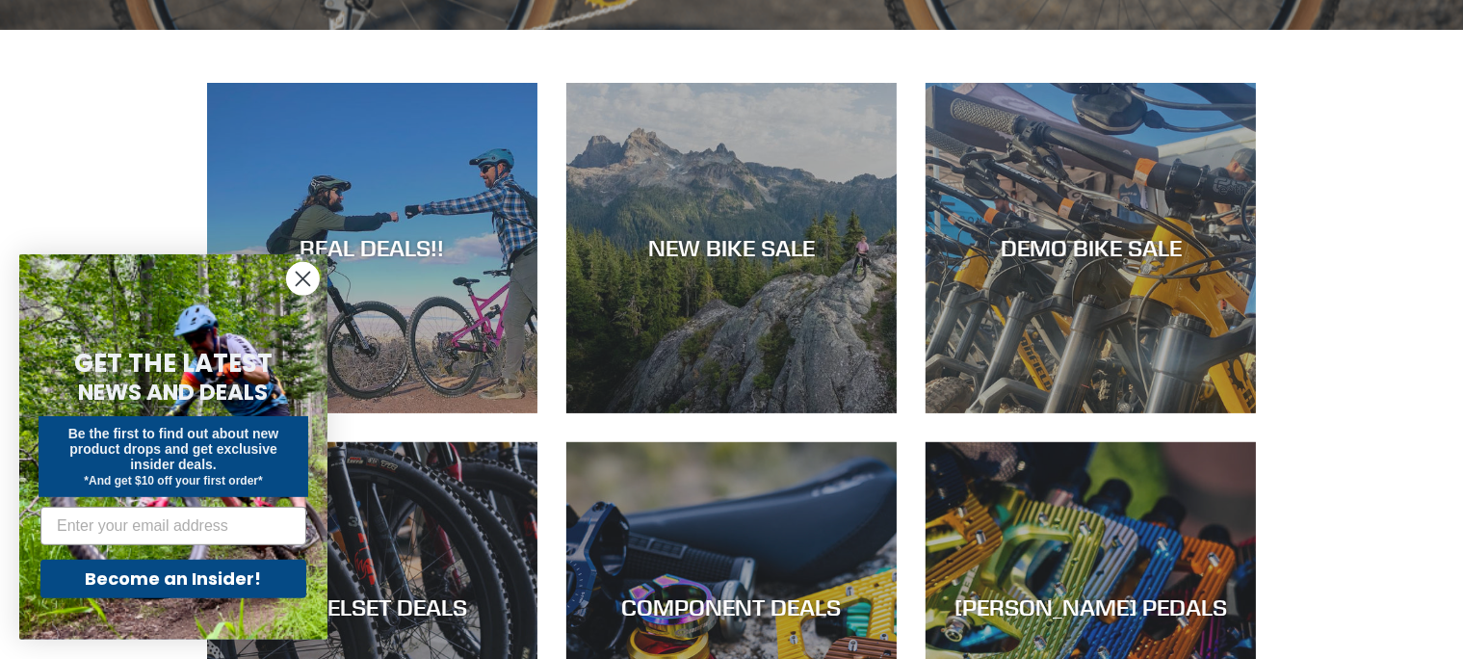
scroll to position [779, 0]
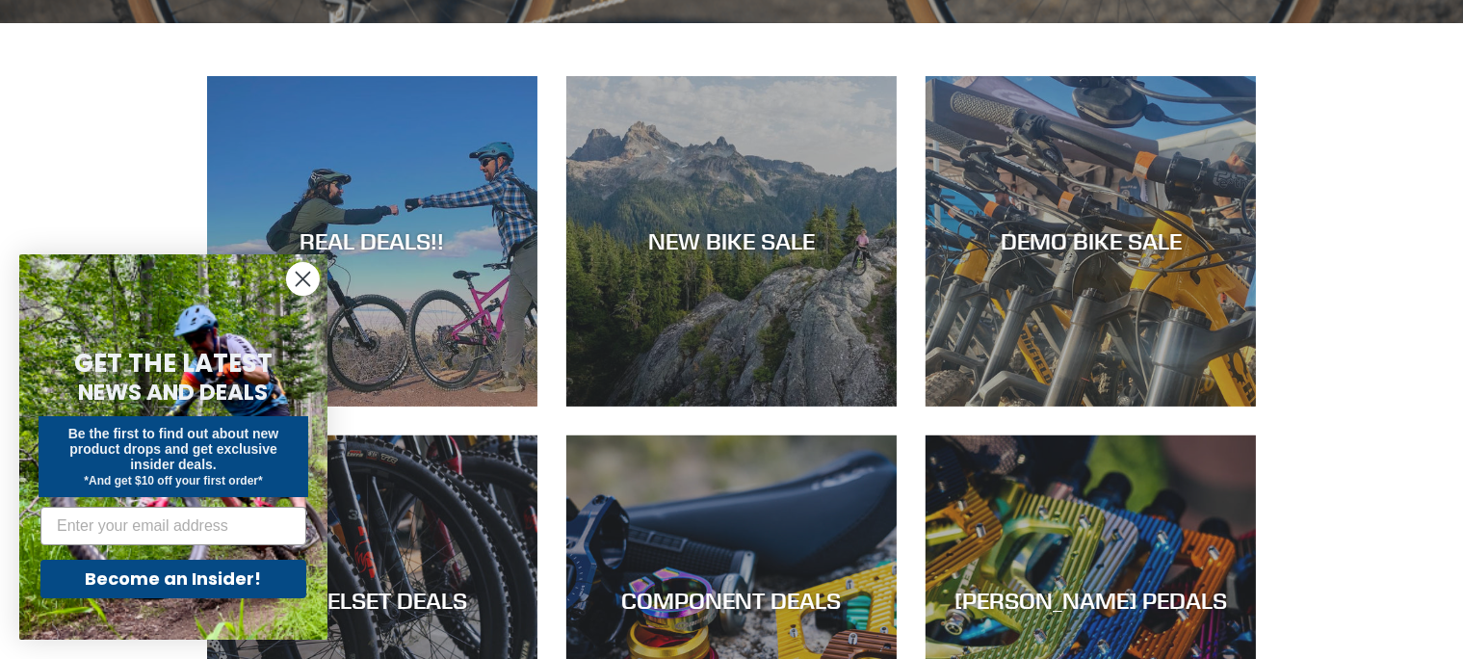
click at [302, 287] on circle "Close dialog" at bounding box center [303, 279] width 32 height 32
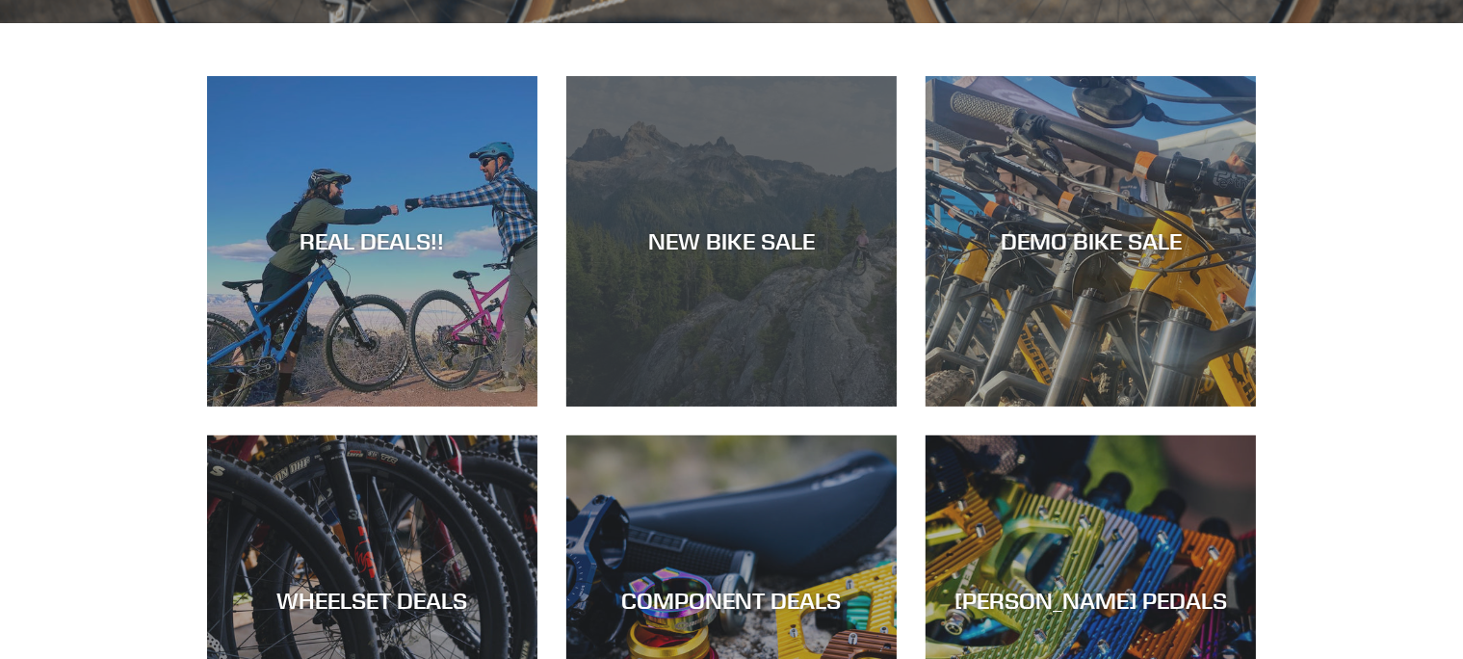
scroll to position [0, 0]
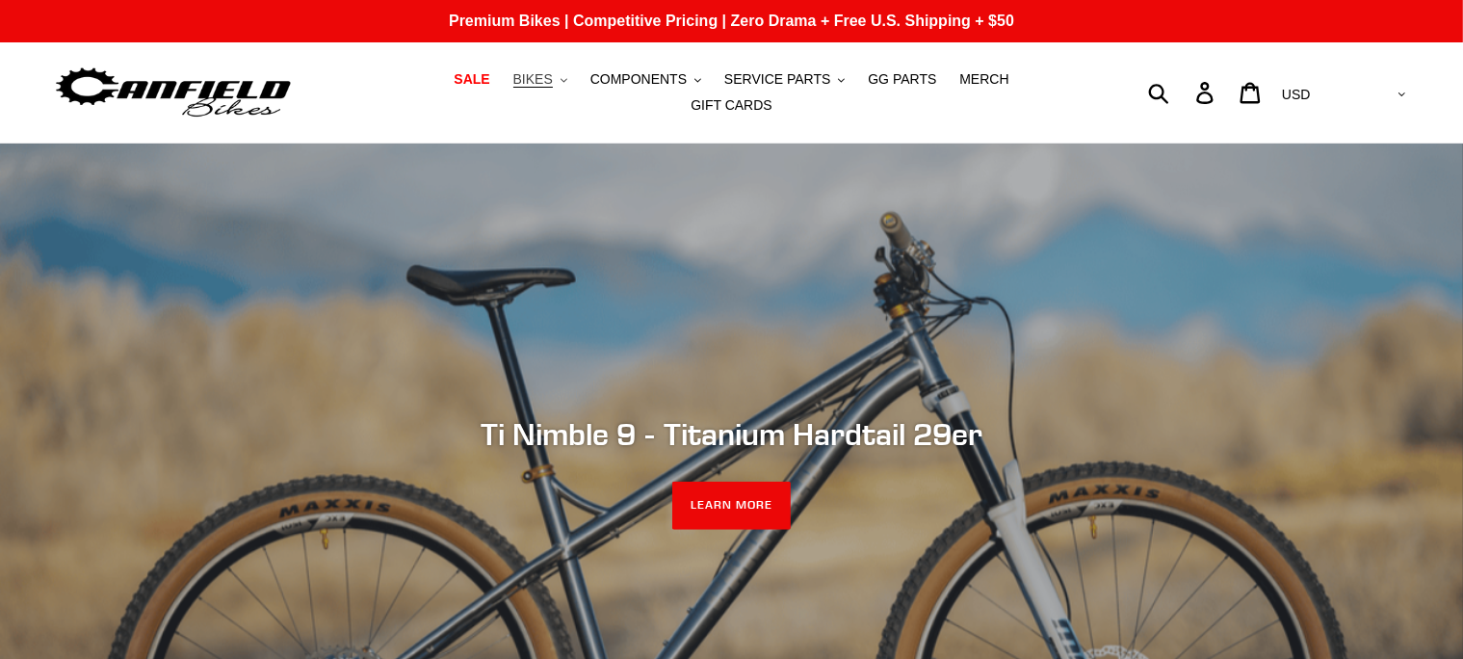
click at [525, 90] on button "BIKES .cls-1{fill:#231f20}" at bounding box center [540, 79] width 73 height 26
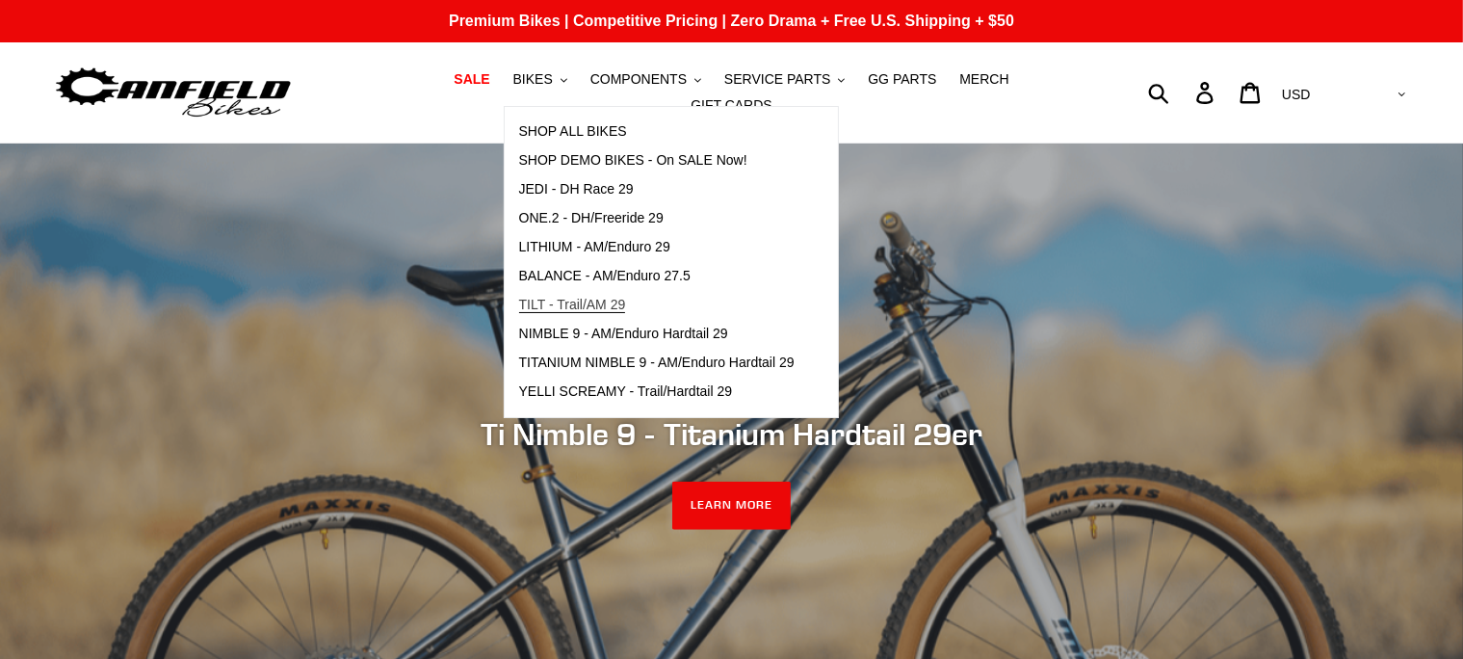
click at [583, 310] on span "TILT - Trail/AM 29" at bounding box center [572, 305] width 107 height 16
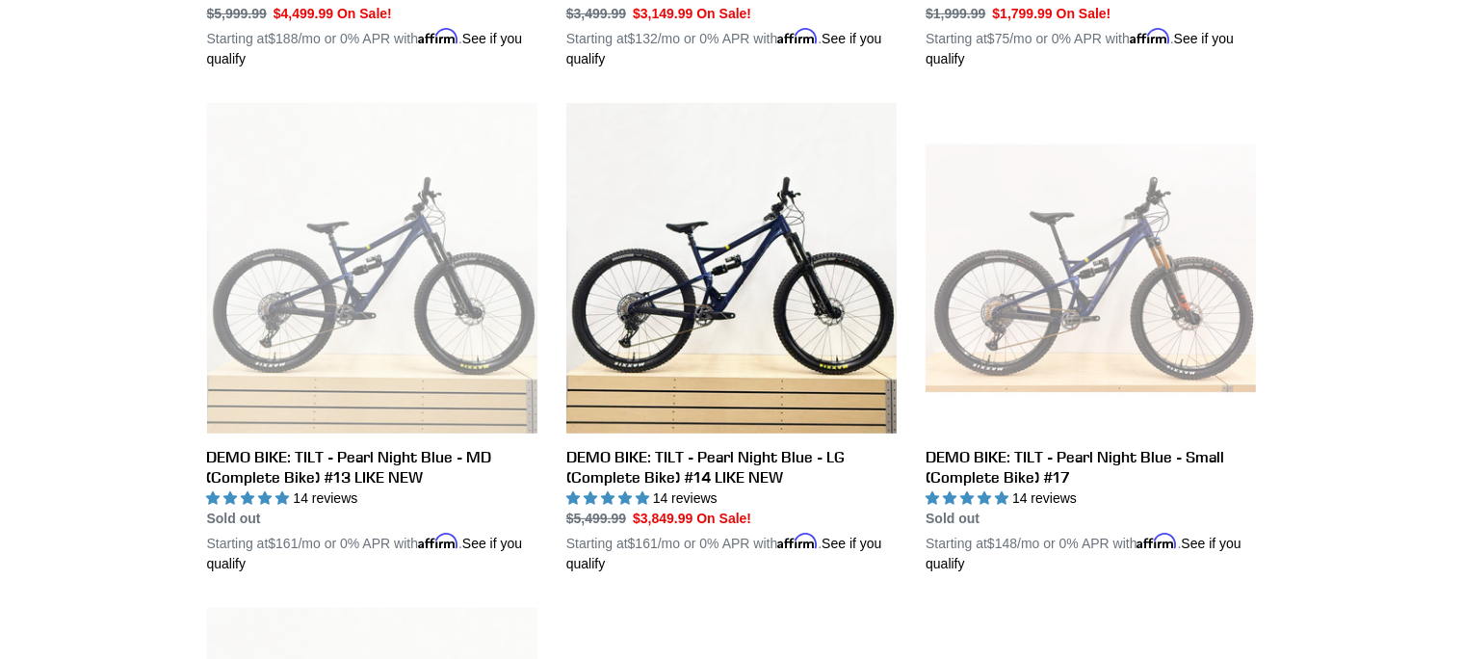
scroll to position [888, 0]
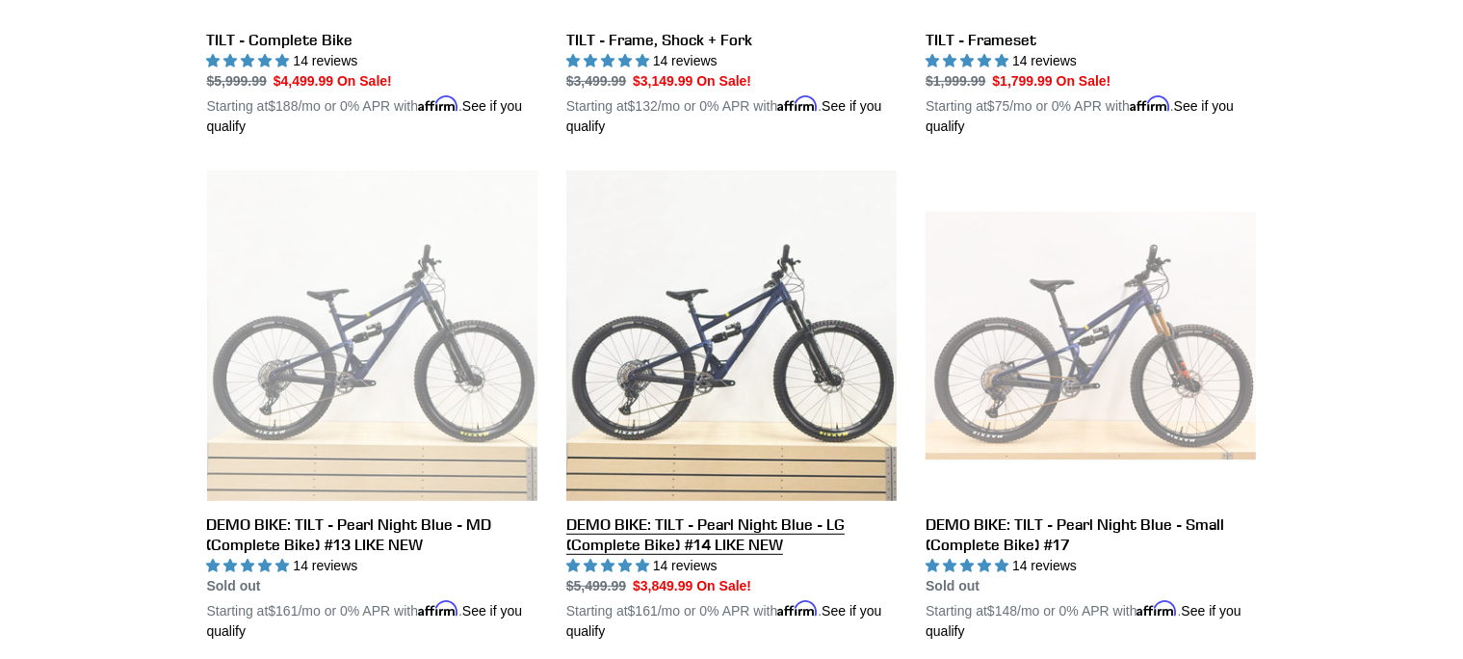
click at [641, 531] on link "DEMO BIKE: TILT - Pearl Night Blue - LG (Complete Bike) #14 LIKE NEW" at bounding box center [731, 405] width 330 height 471
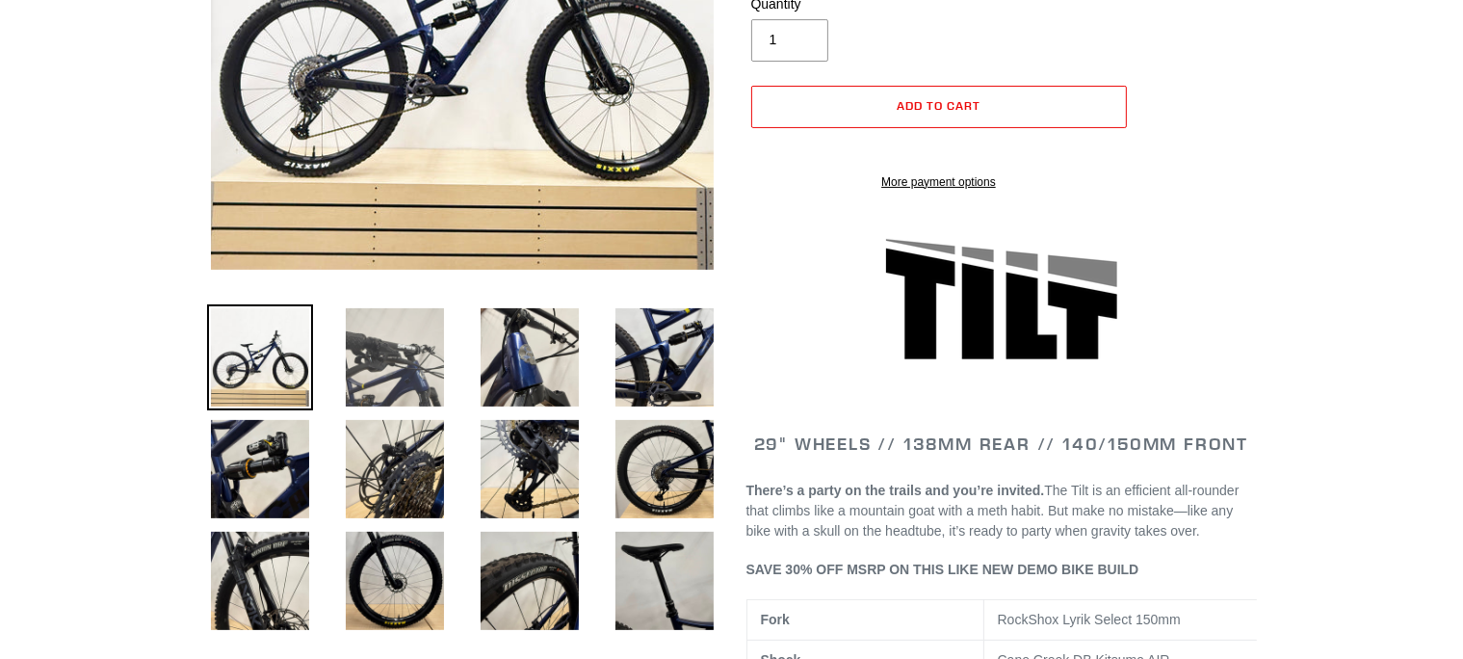
scroll to position [433, 0]
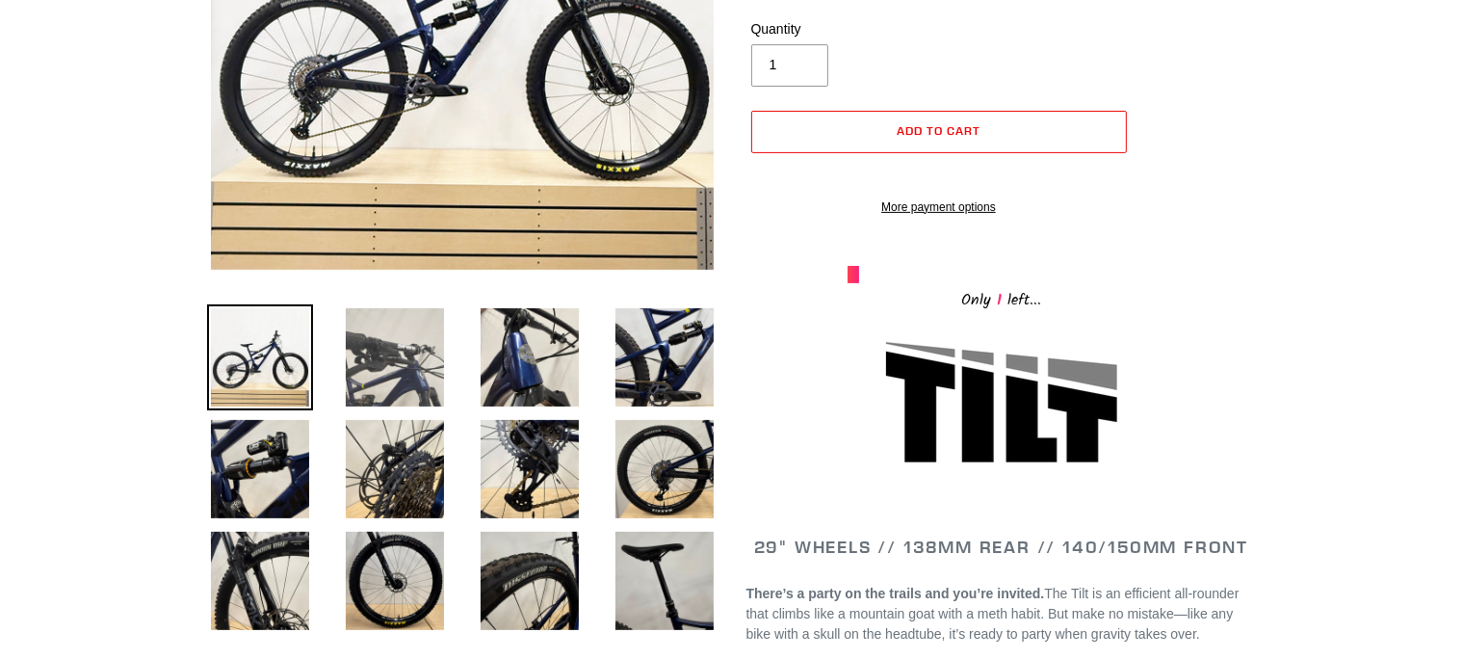
select select "highest-rating"
click at [355, 345] on img at bounding box center [395, 357] width 106 height 106
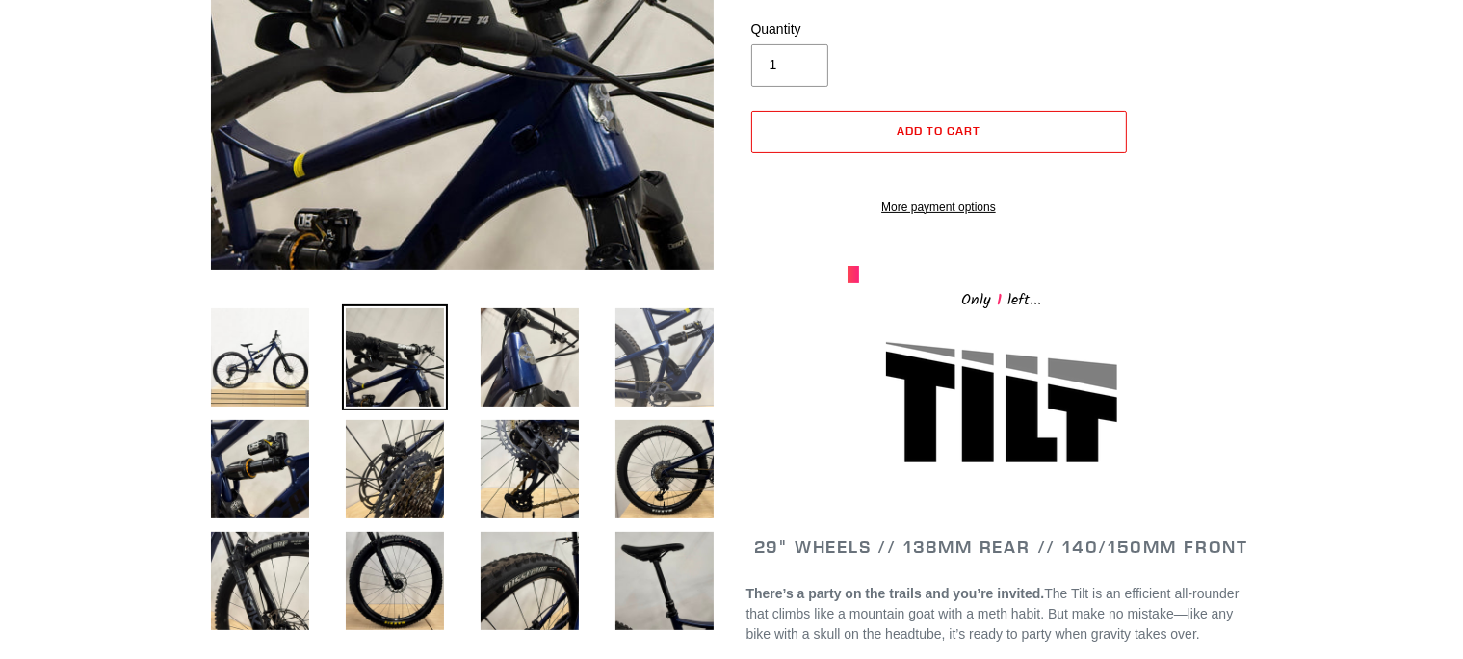
click at [653, 345] on img at bounding box center [664, 357] width 106 height 106
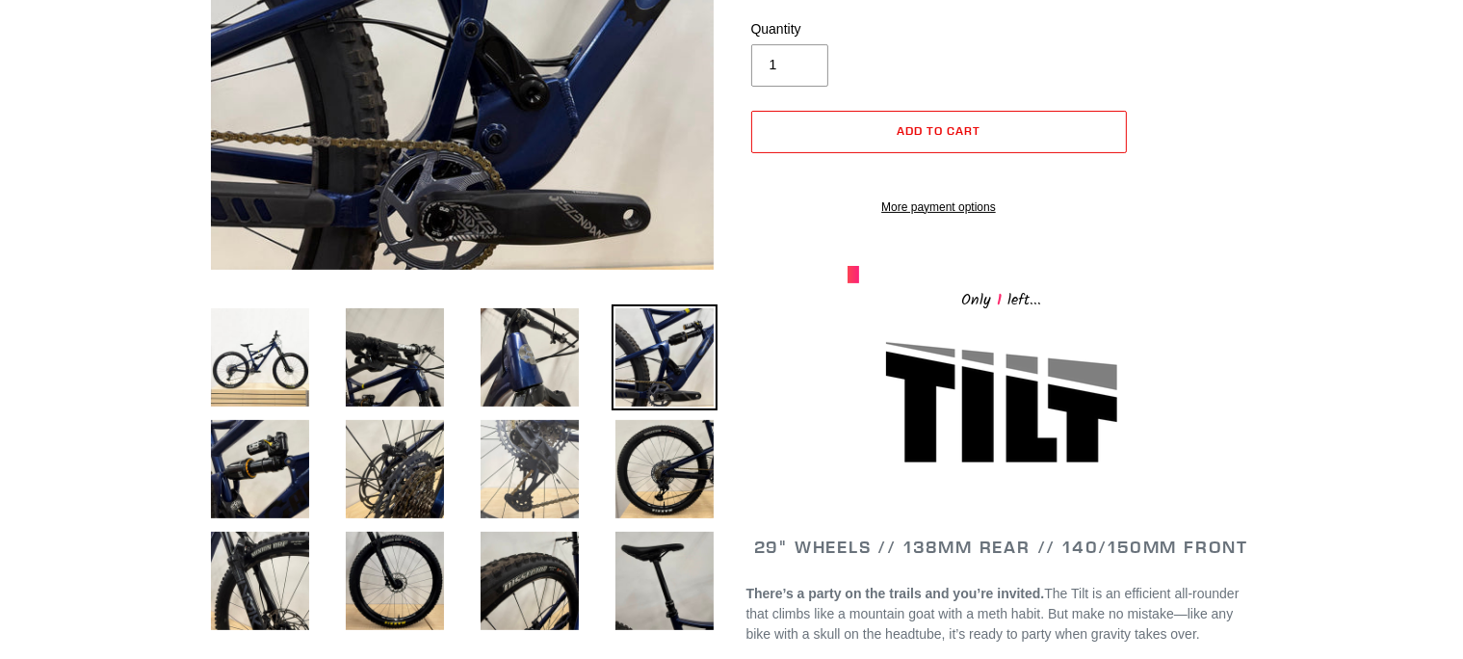
click at [530, 453] on img at bounding box center [530, 469] width 106 height 106
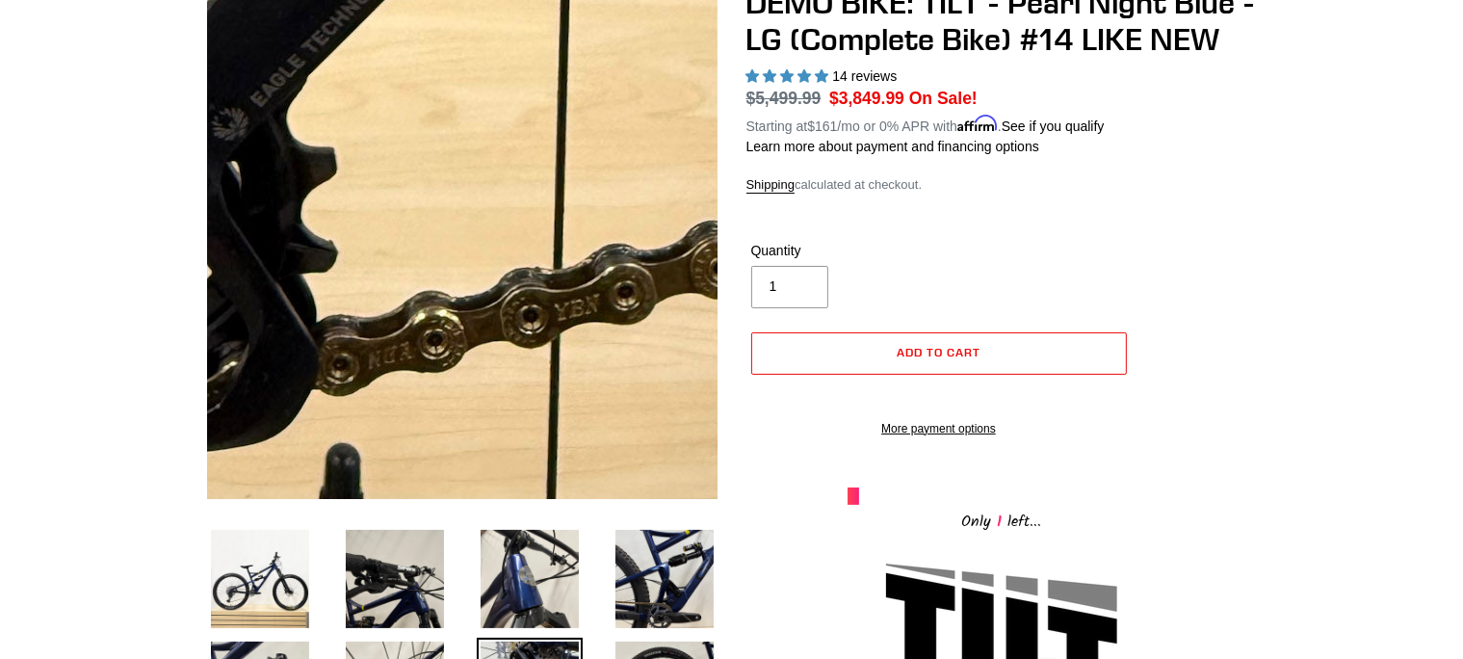
scroll to position [210, 0]
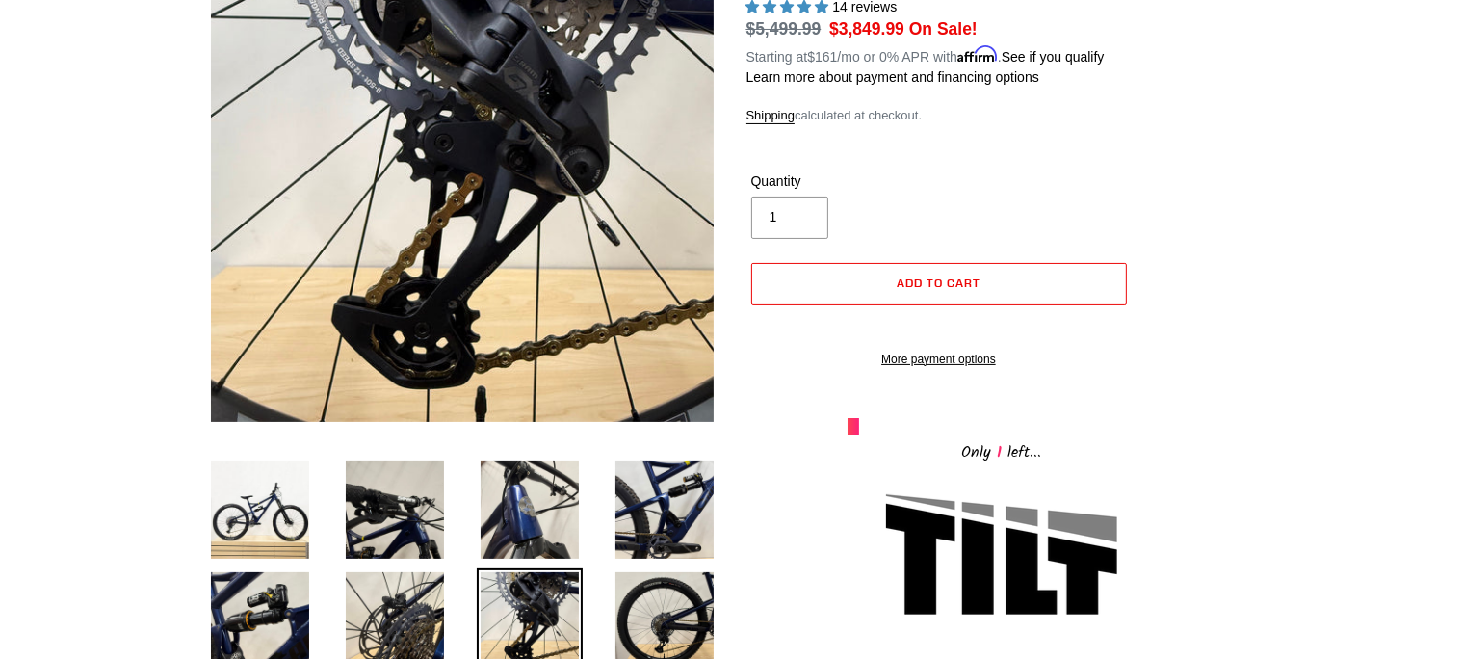
scroll to position [284, 0]
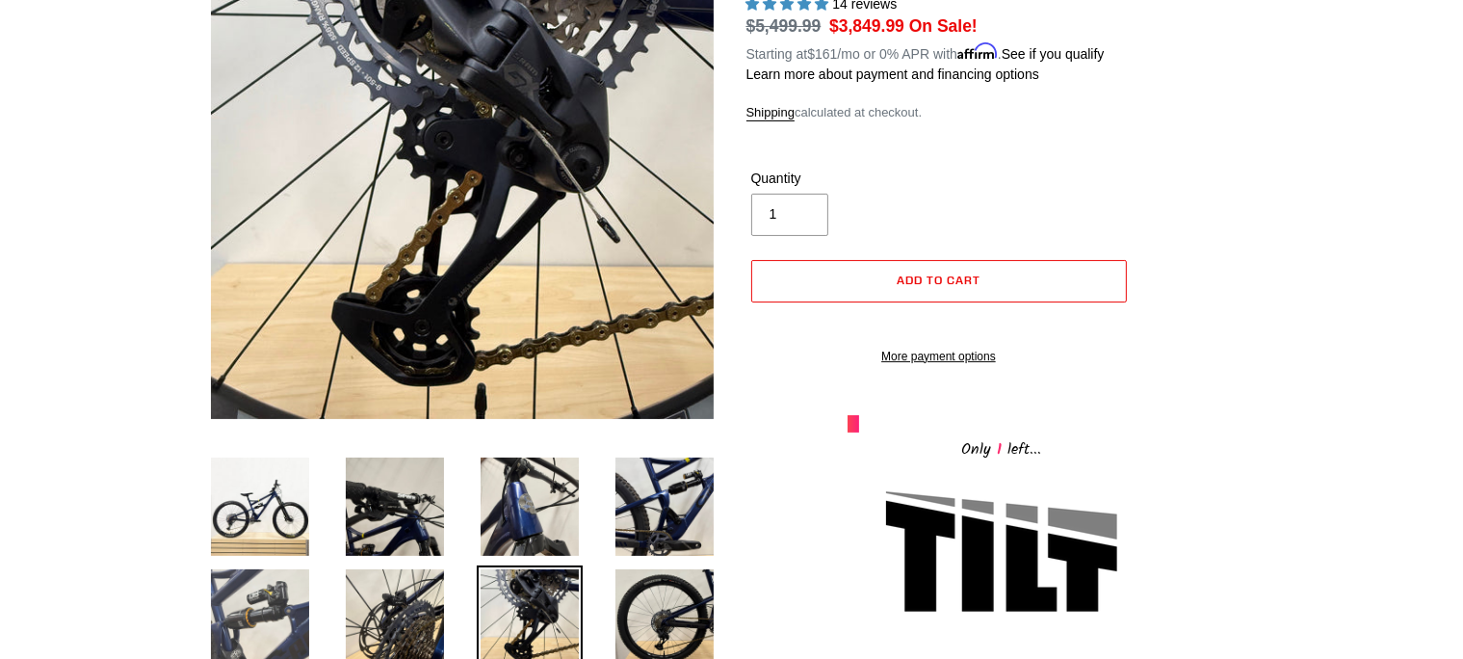
click at [244, 588] on img at bounding box center [260, 618] width 106 height 106
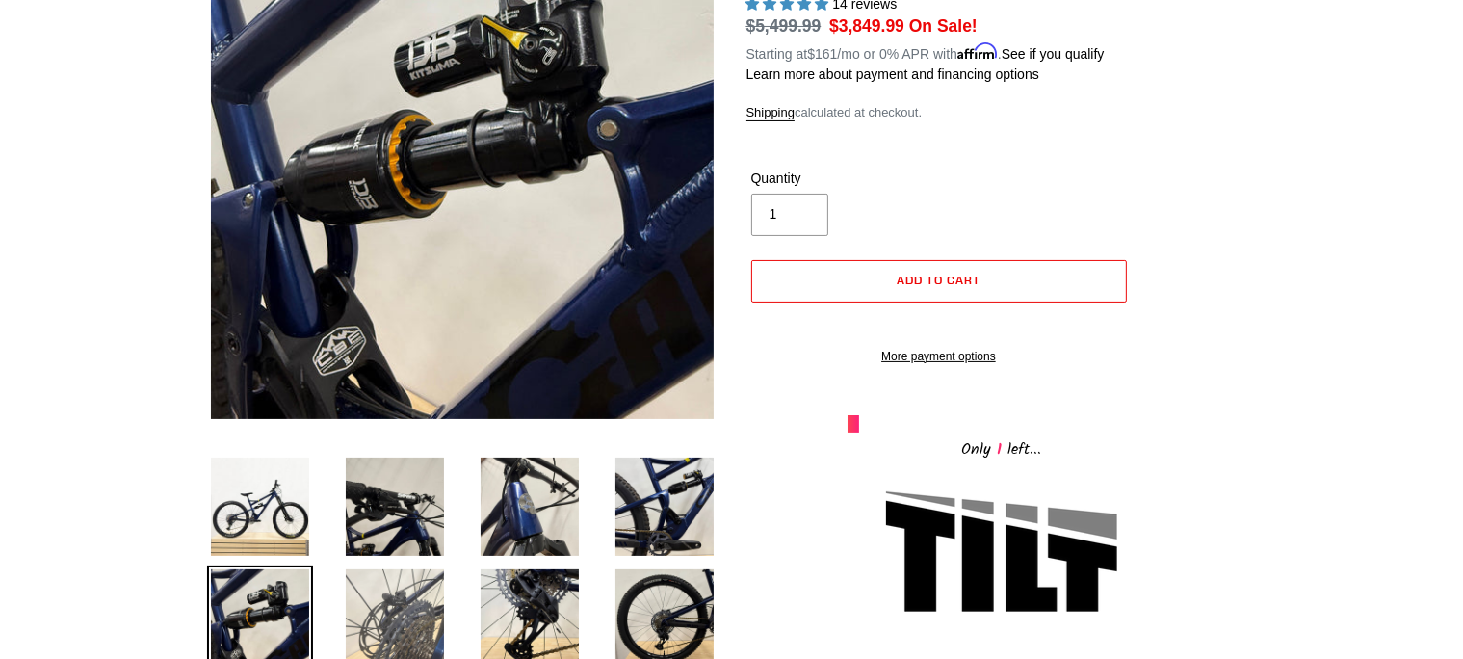
click at [402, 596] on img at bounding box center [395, 618] width 106 height 106
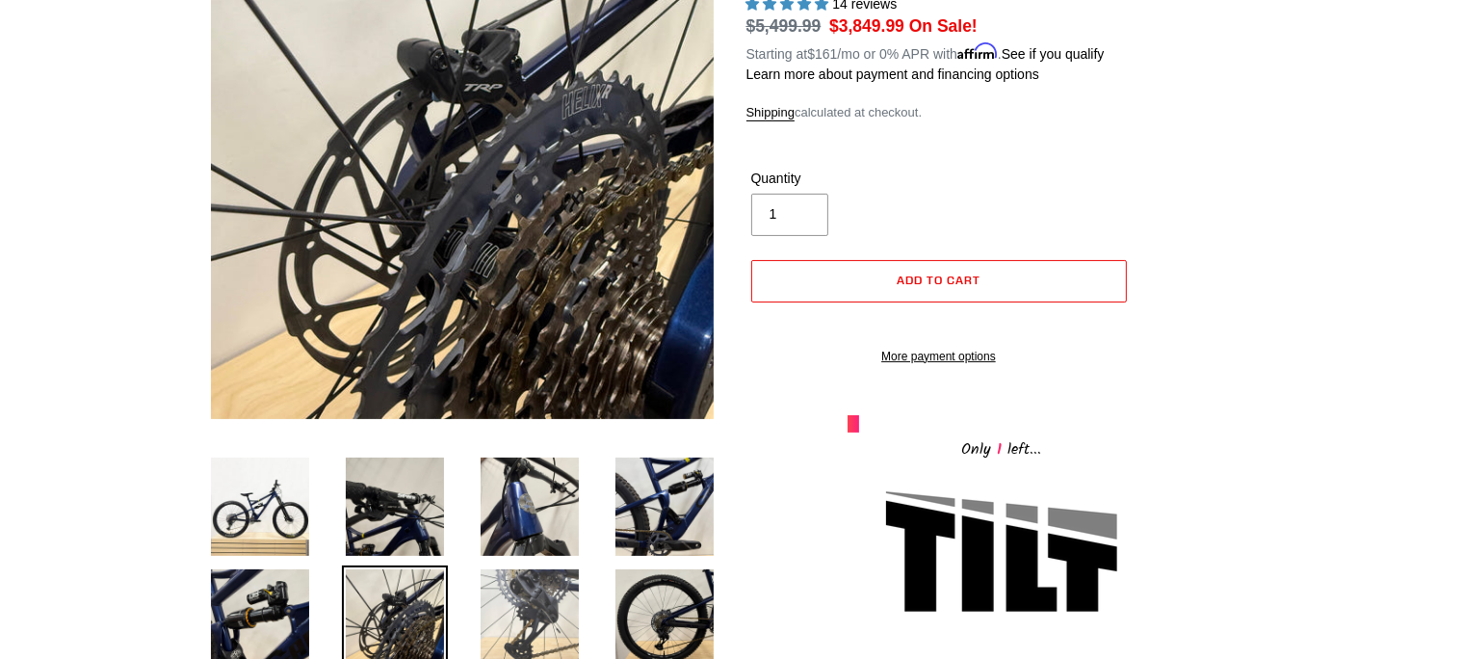
click at [533, 599] on img at bounding box center [530, 618] width 106 height 106
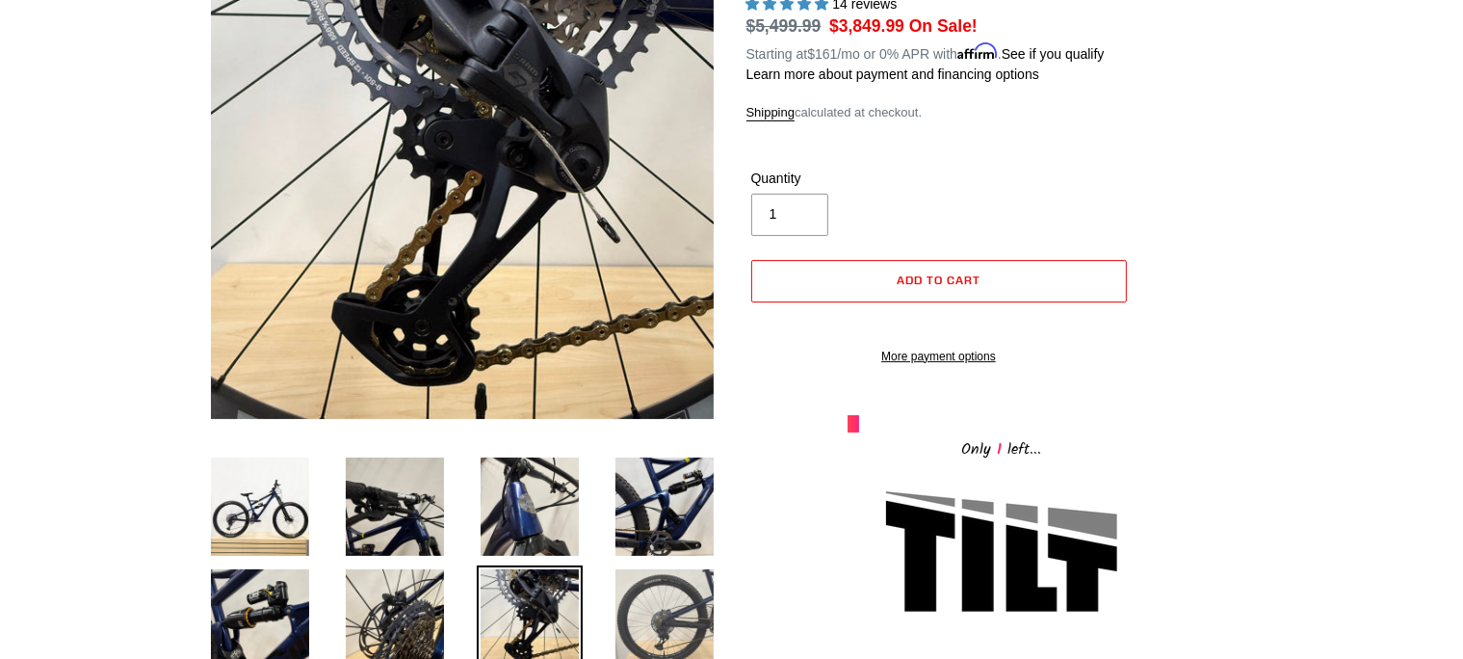
click at [668, 585] on img at bounding box center [664, 618] width 106 height 106
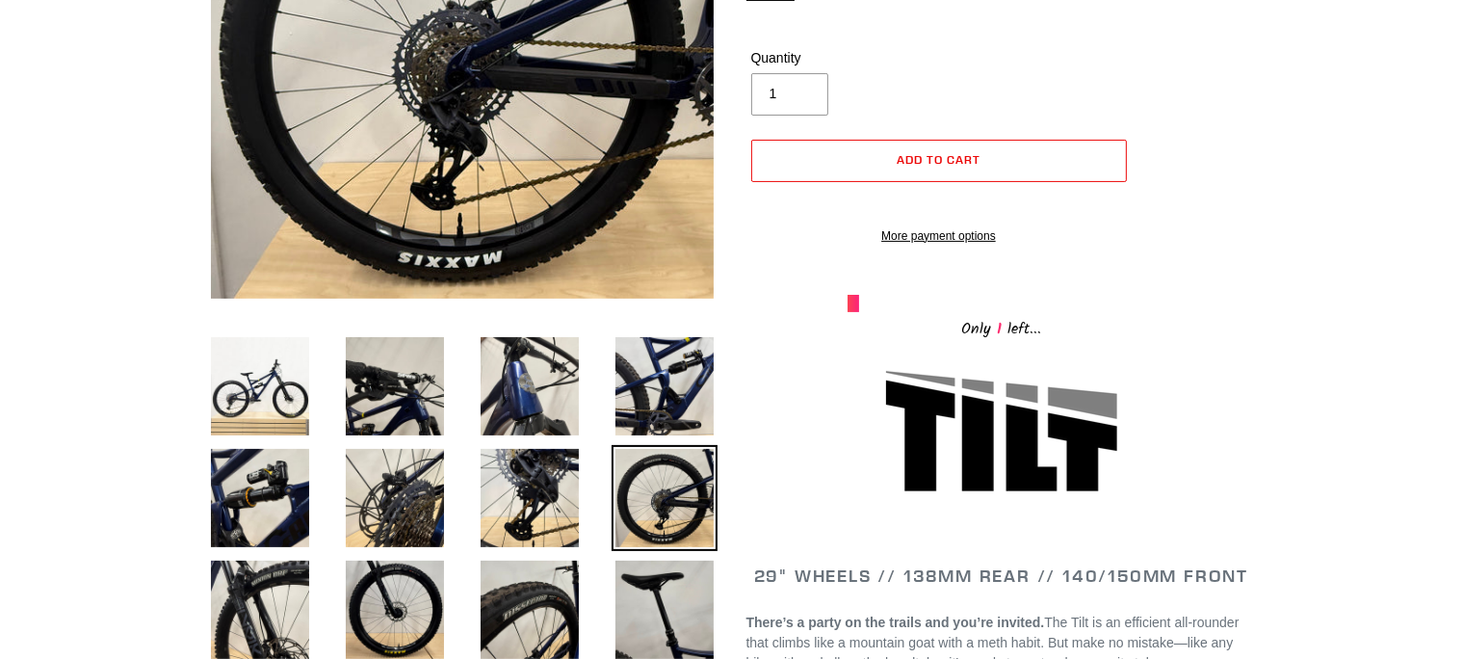
scroll to position [427, 0]
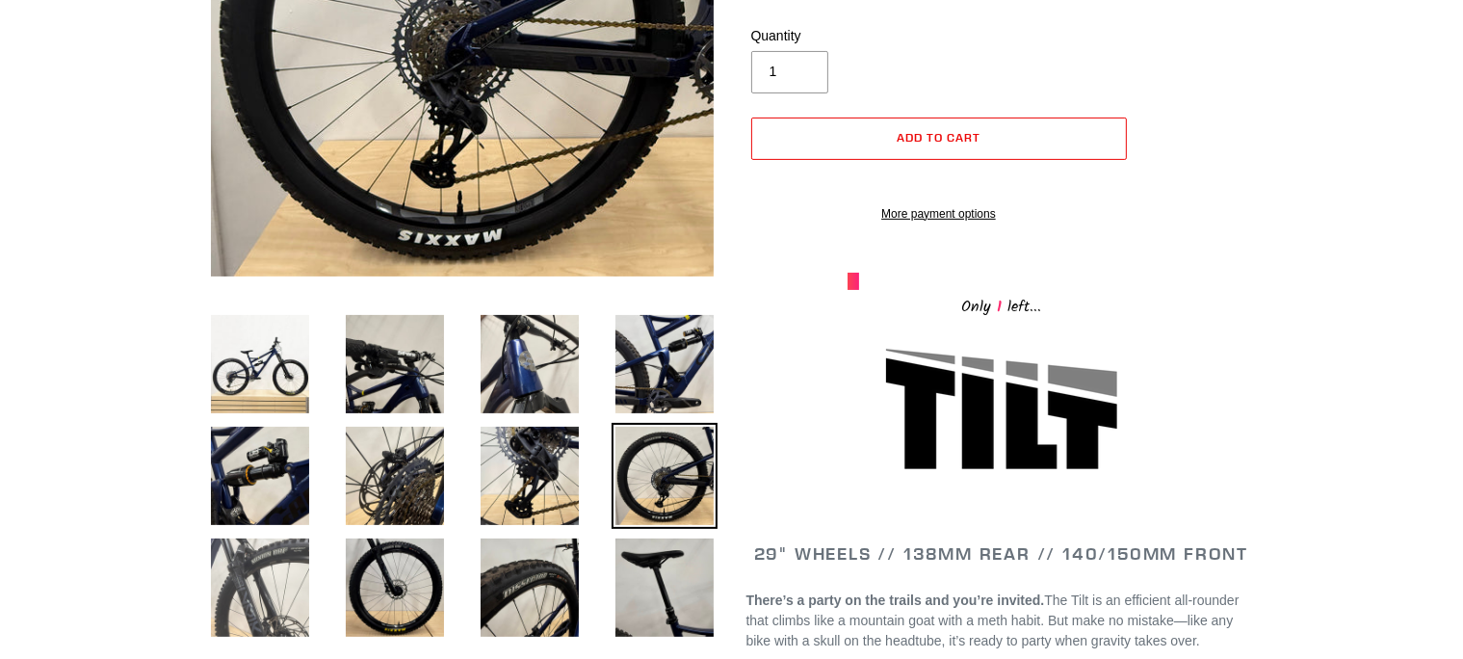
click at [245, 581] on img at bounding box center [260, 587] width 106 height 106
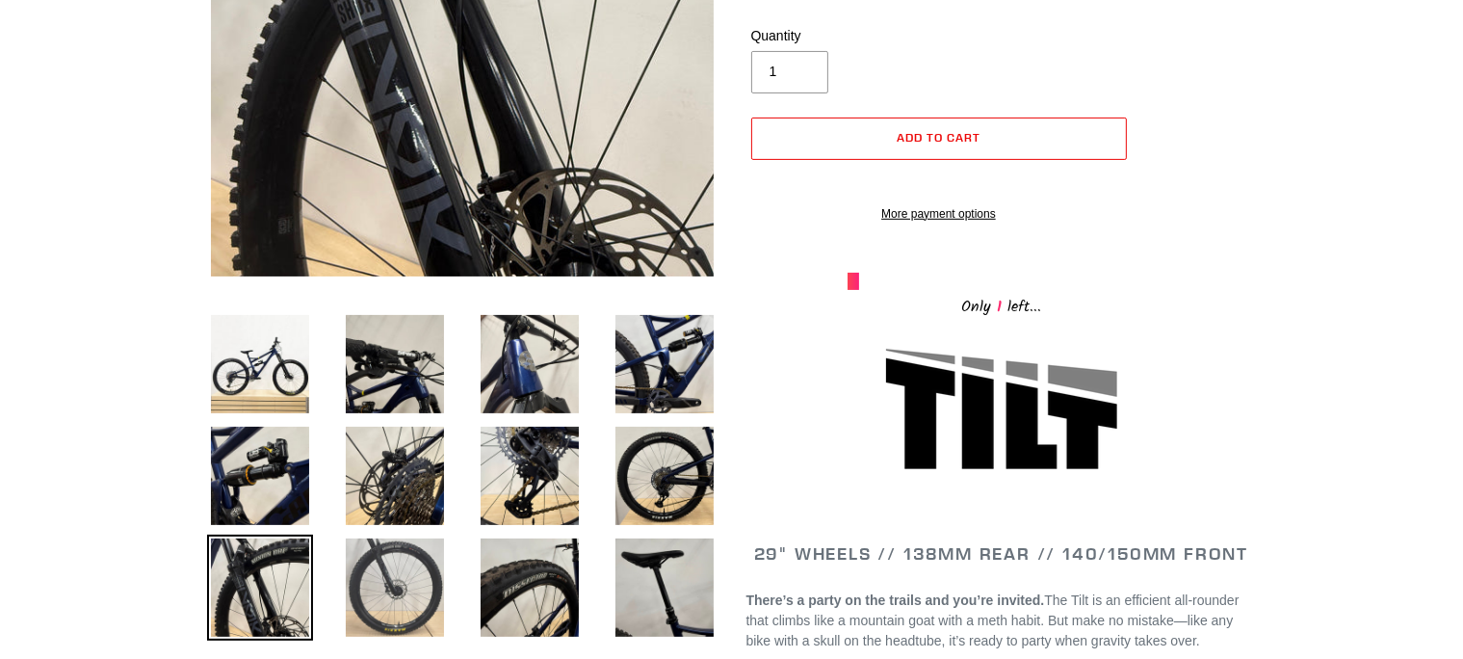
click at [405, 562] on img at bounding box center [395, 587] width 106 height 106
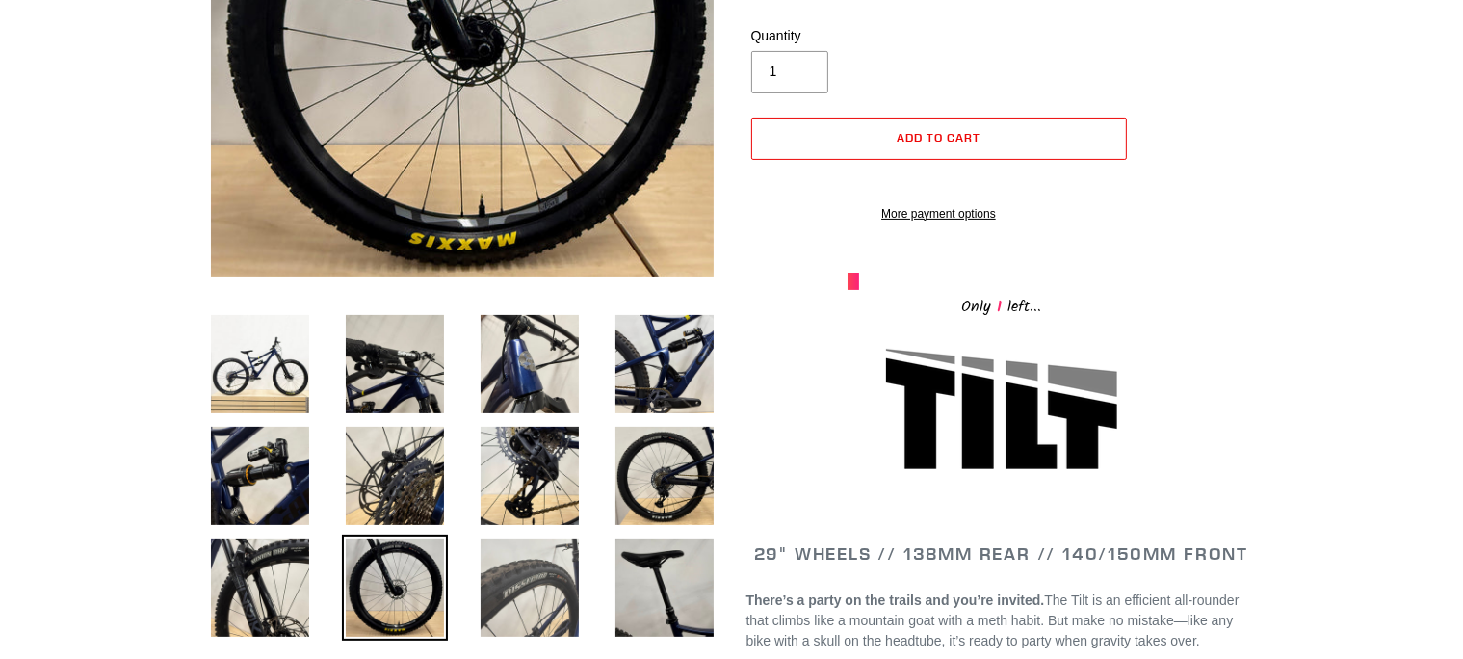
click at [532, 561] on img at bounding box center [530, 587] width 106 height 106
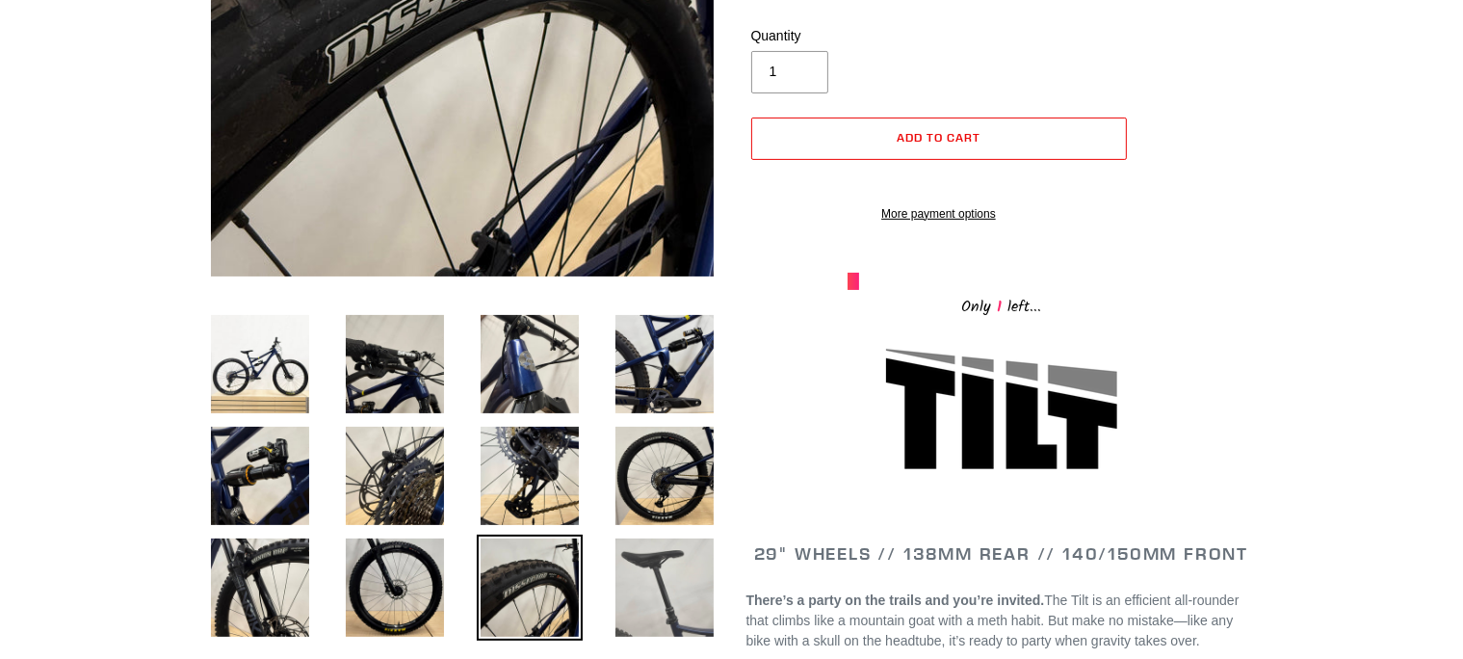
click at [649, 557] on img at bounding box center [664, 587] width 106 height 106
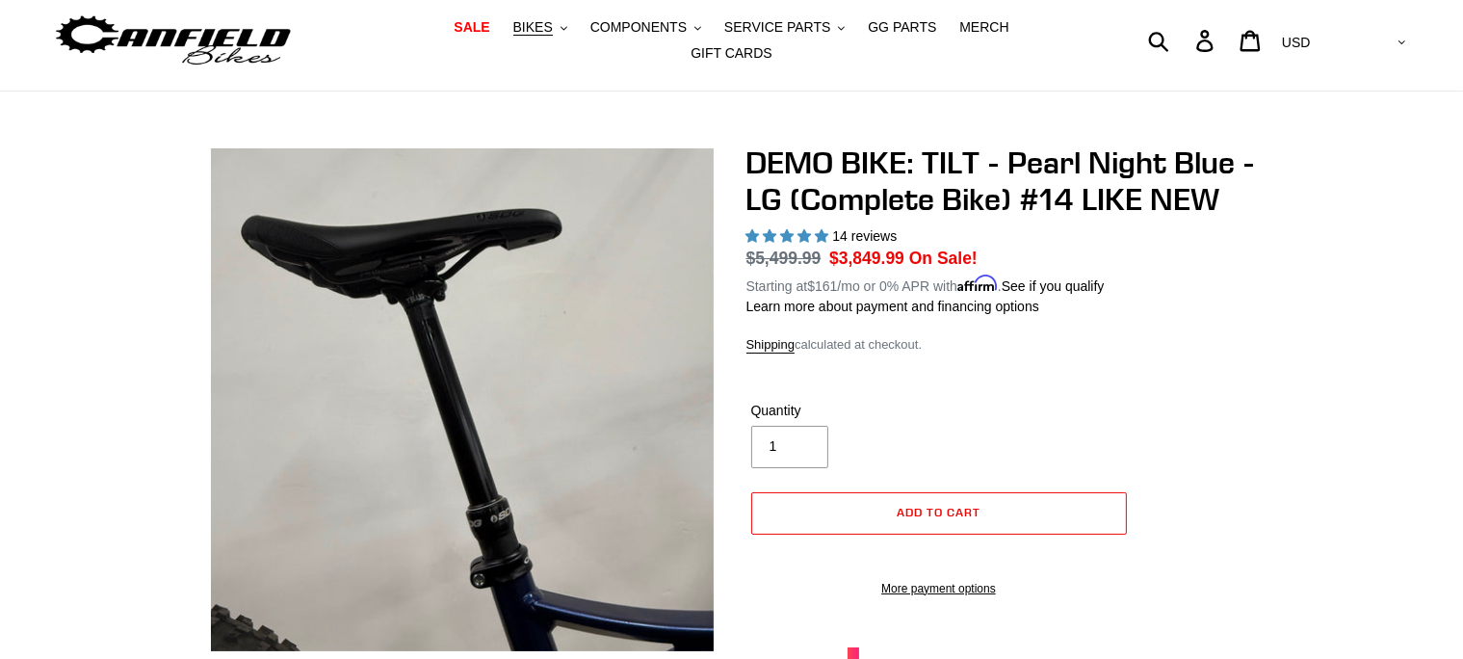
scroll to position [0, 0]
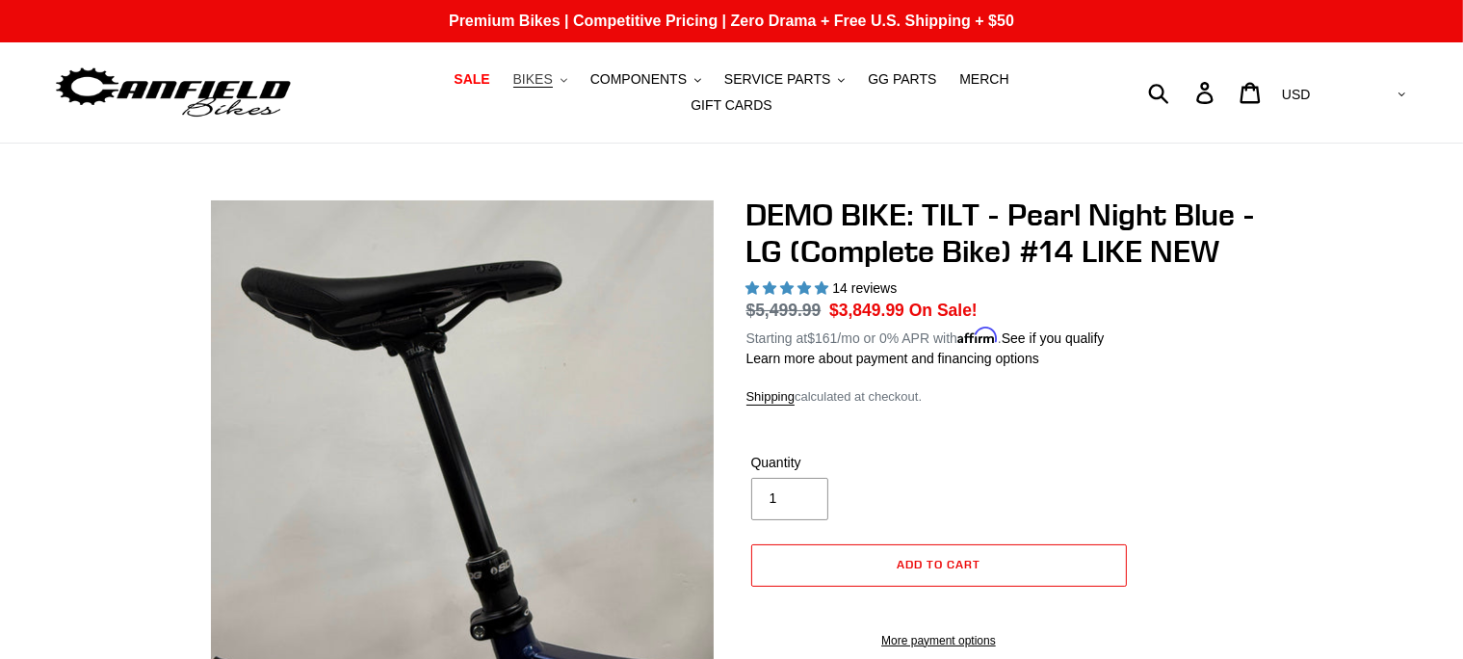
click at [526, 91] on button "BIKES .cls-1{fill:#231f20}" at bounding box center [540, 79] width 73 height 26
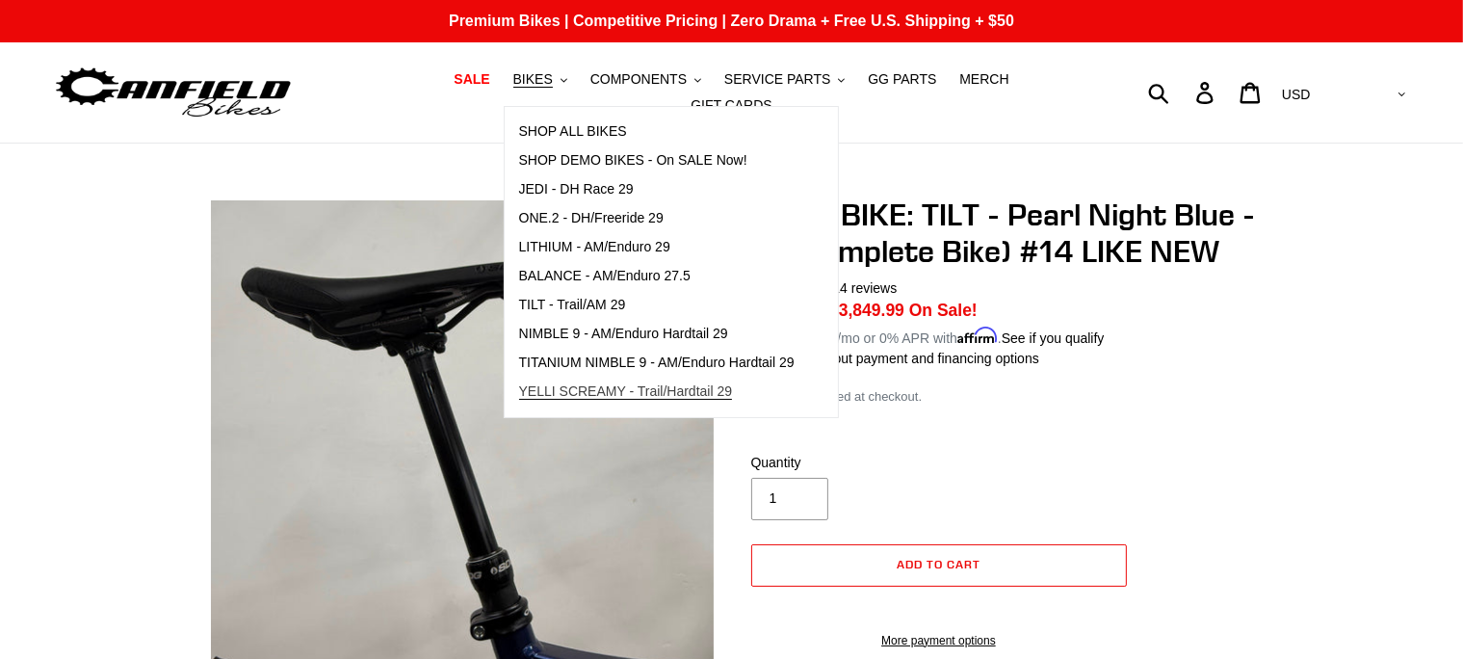
click at [525, 394] on span "YELLI SCREAMY - Trail/Hardtail 29" at bounding box center [626, 391] width 214 height 16
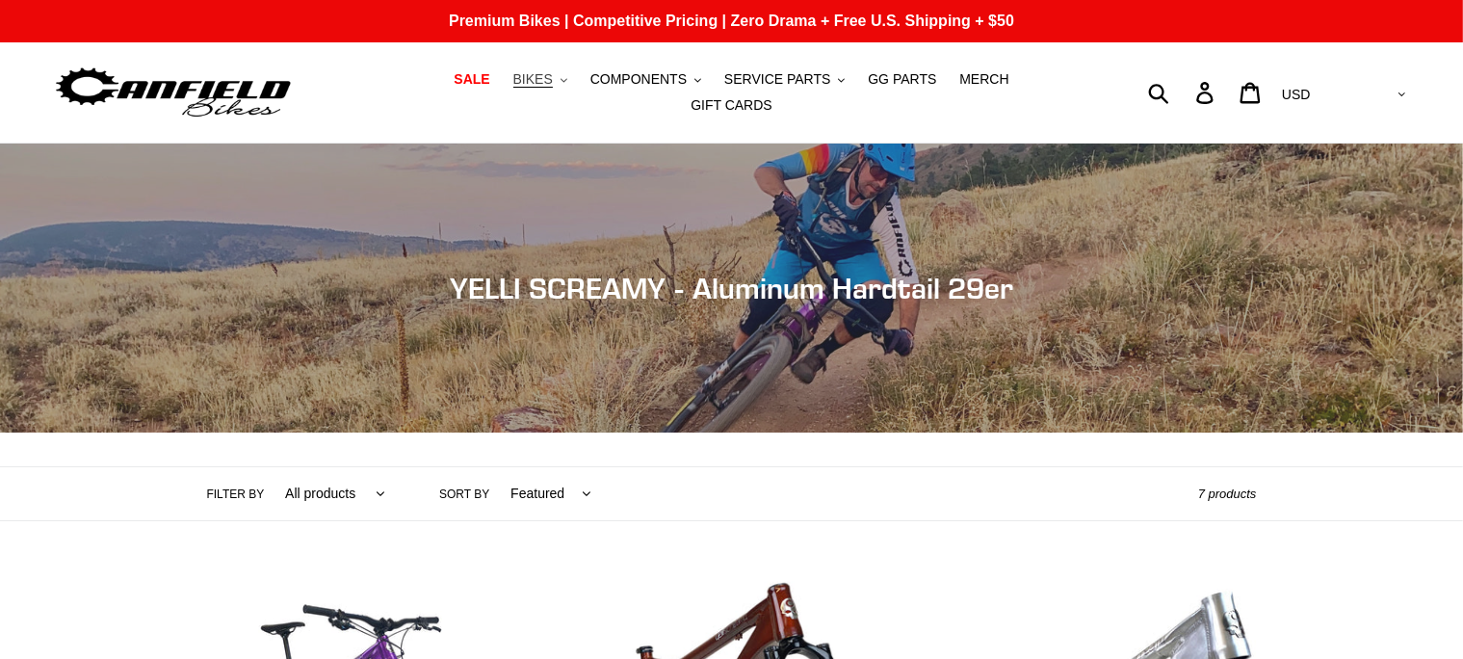
click at [524, 91] on button "BIKES .cls-1{fill:#231f20}" at bounding box center [540, 79] width 73 height 26
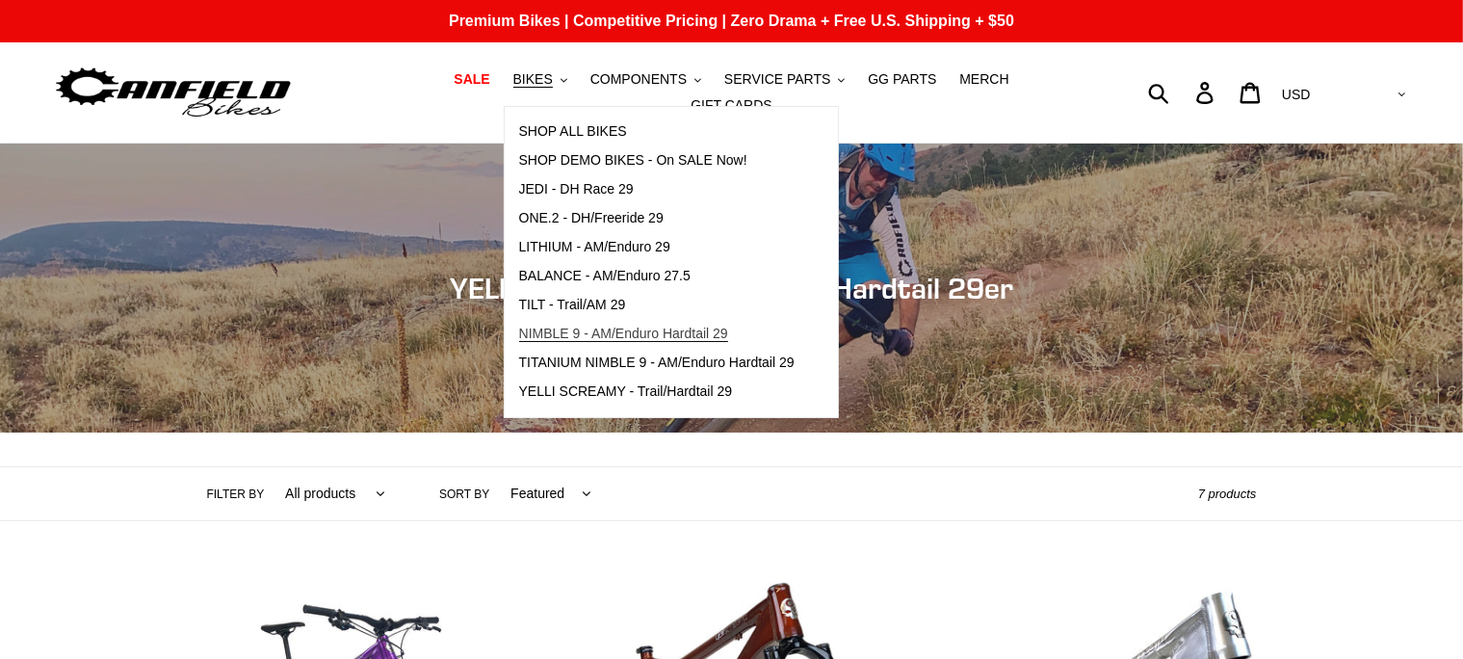
click at [583, 342] on span "NIMBLE 9 - AM/Enduro Hardtail 29" at bounding box center [623, 333] width 209 height 16
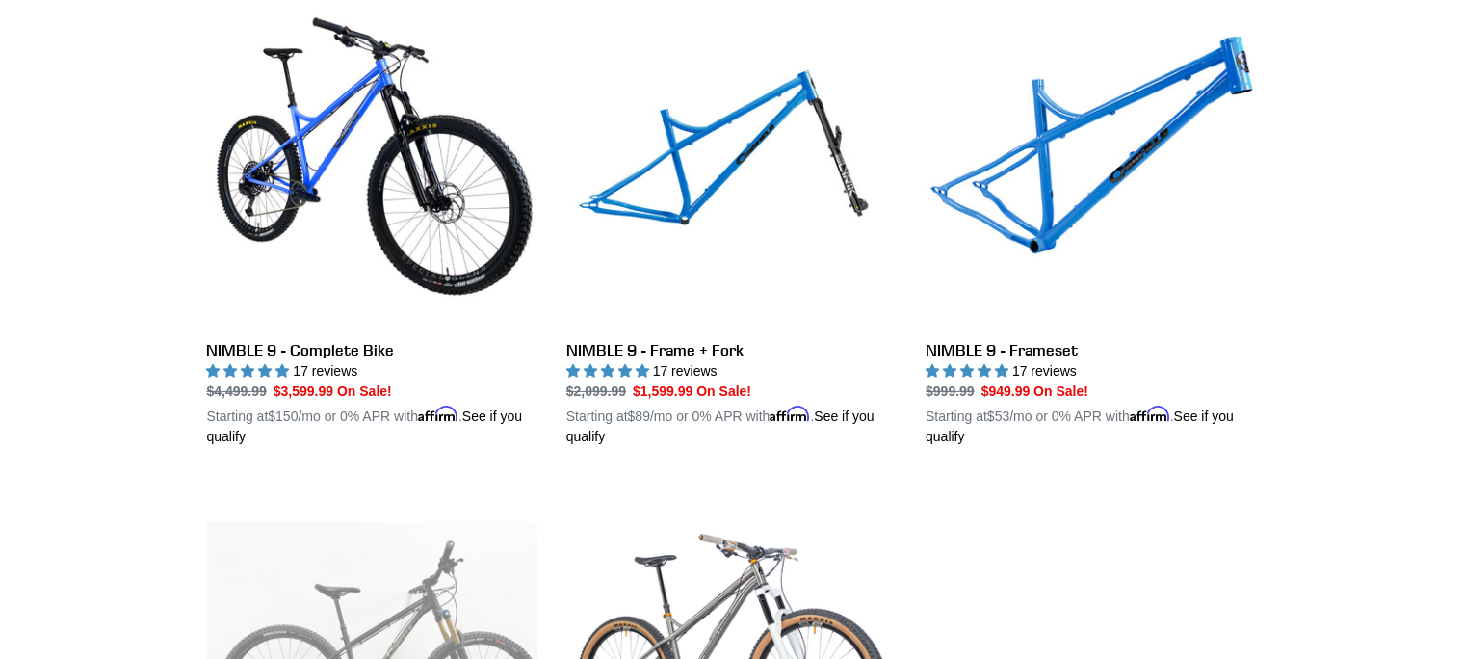
scroll to position [576, 0]
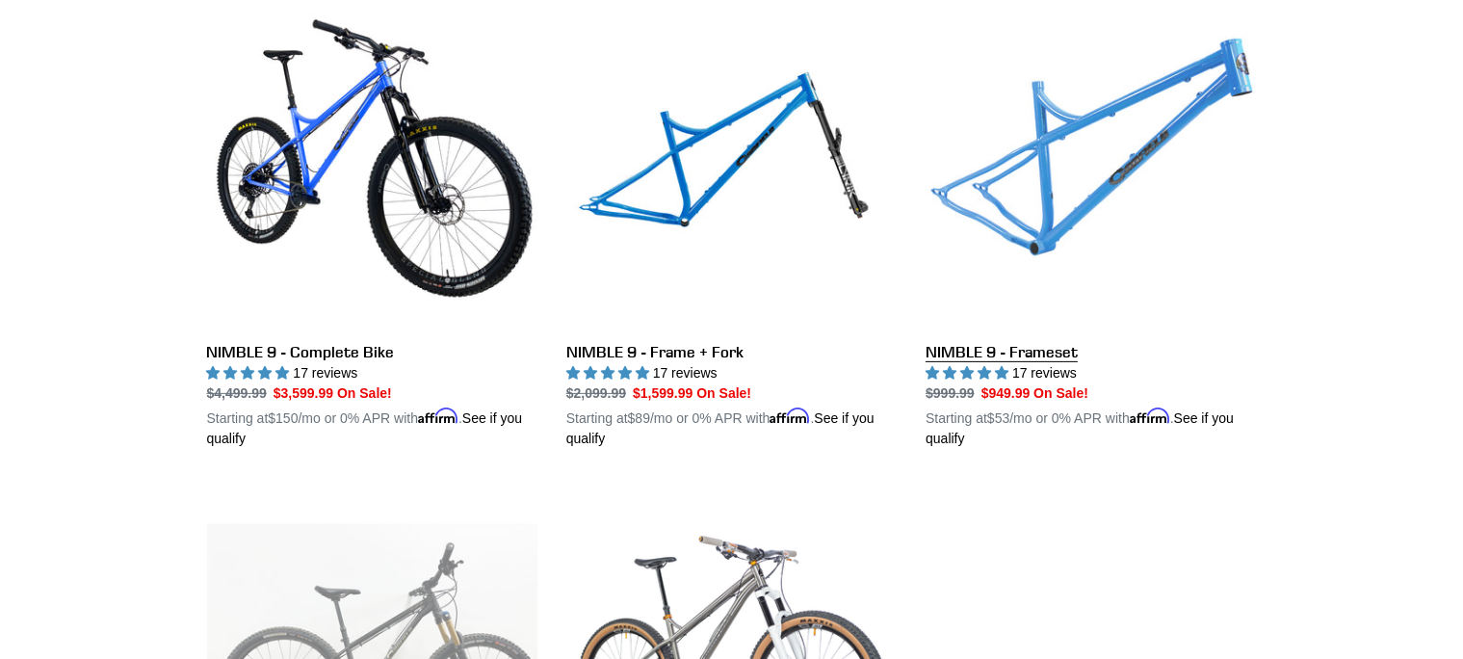
click at [995, 345] on link "NIMBLE 9 - Frameset" at bounding box center [1090, 223] width 330 height 451
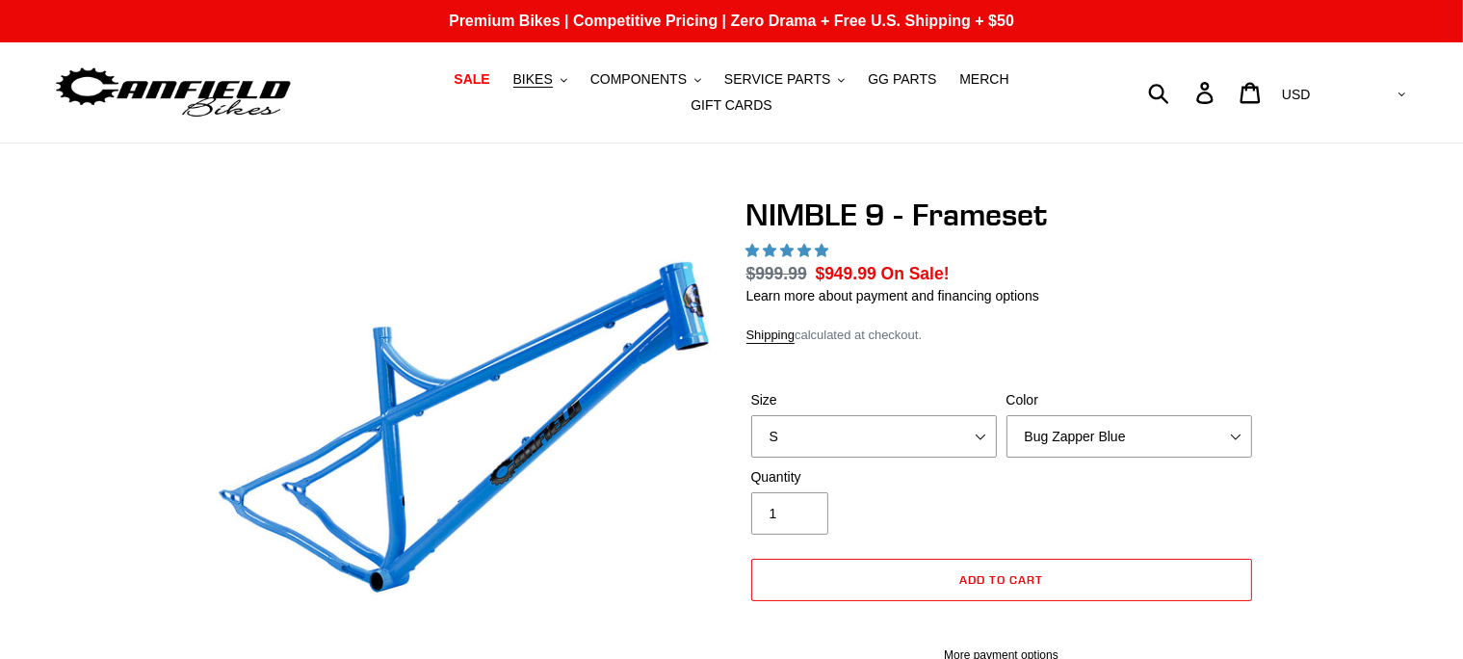
select select "highest-rating"
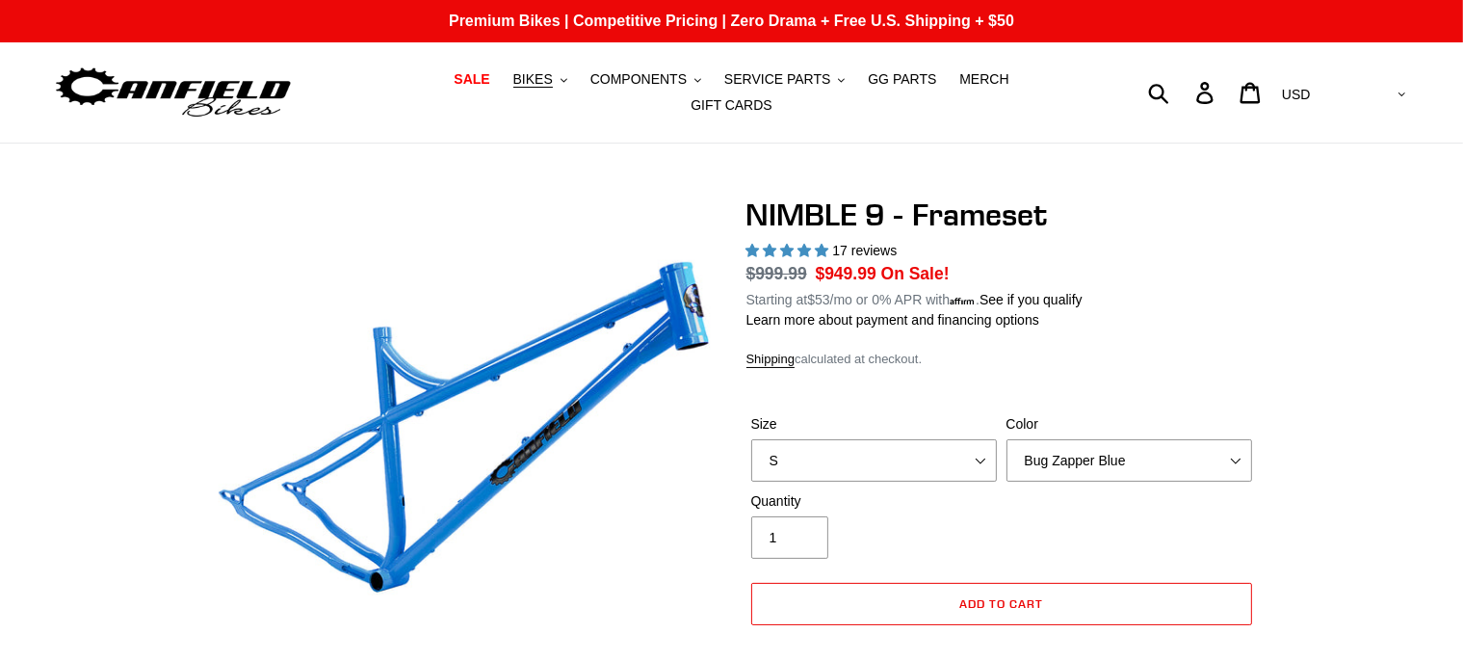
select select "L"
click option "L" at bounding box center [0, 0] width 0 height 0
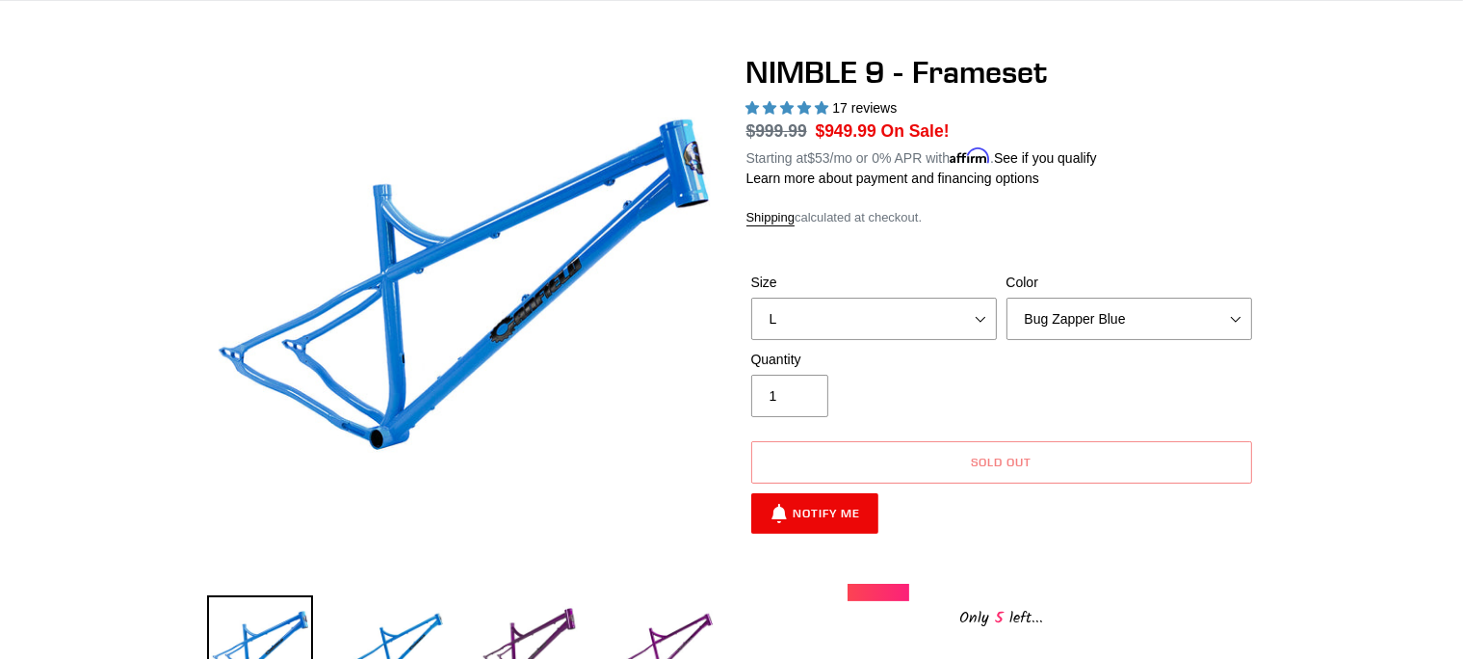
scroll to position [162, 0]
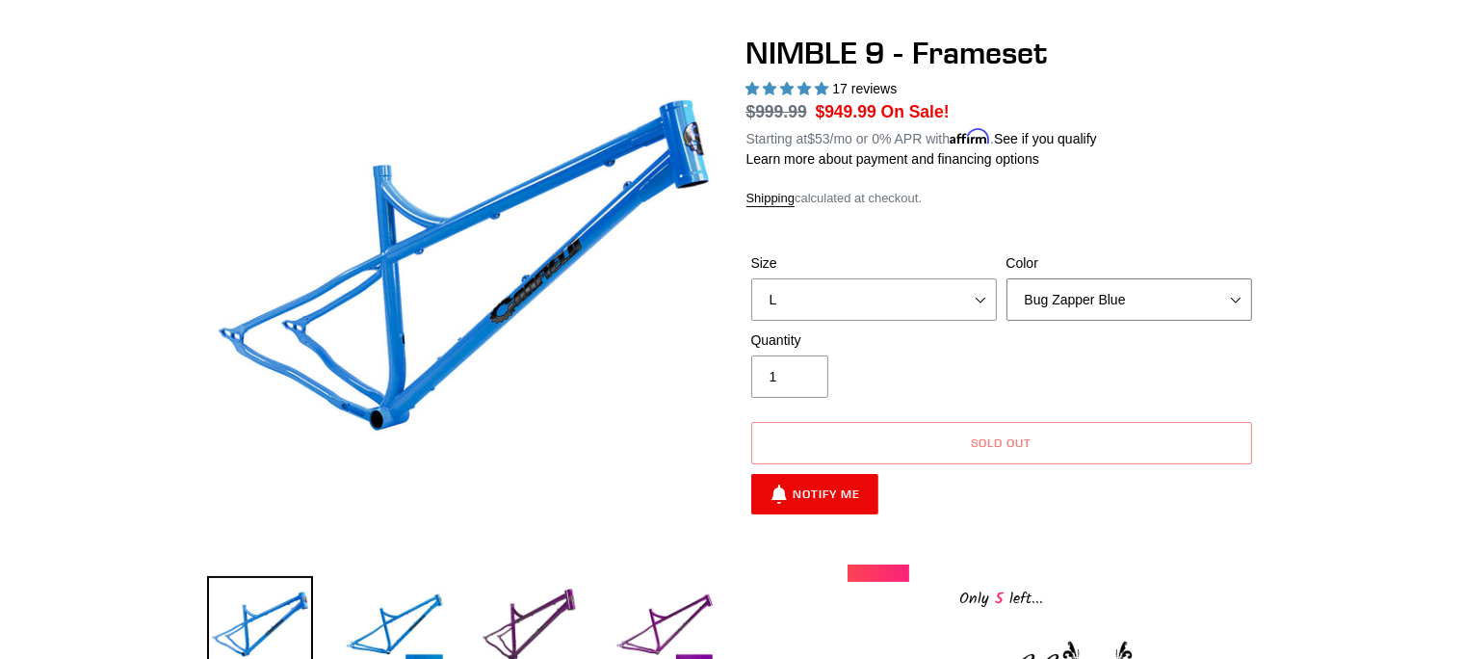
click at [1006, 278] on select "Bug Zapper Blue Purple Haze -Sold Out Galaxy Black" at bounding box center [1129, 299] width 246 height 42
click option "Purple Haze -Sold Out" at bounding box center [0, 0] width 0 height 0
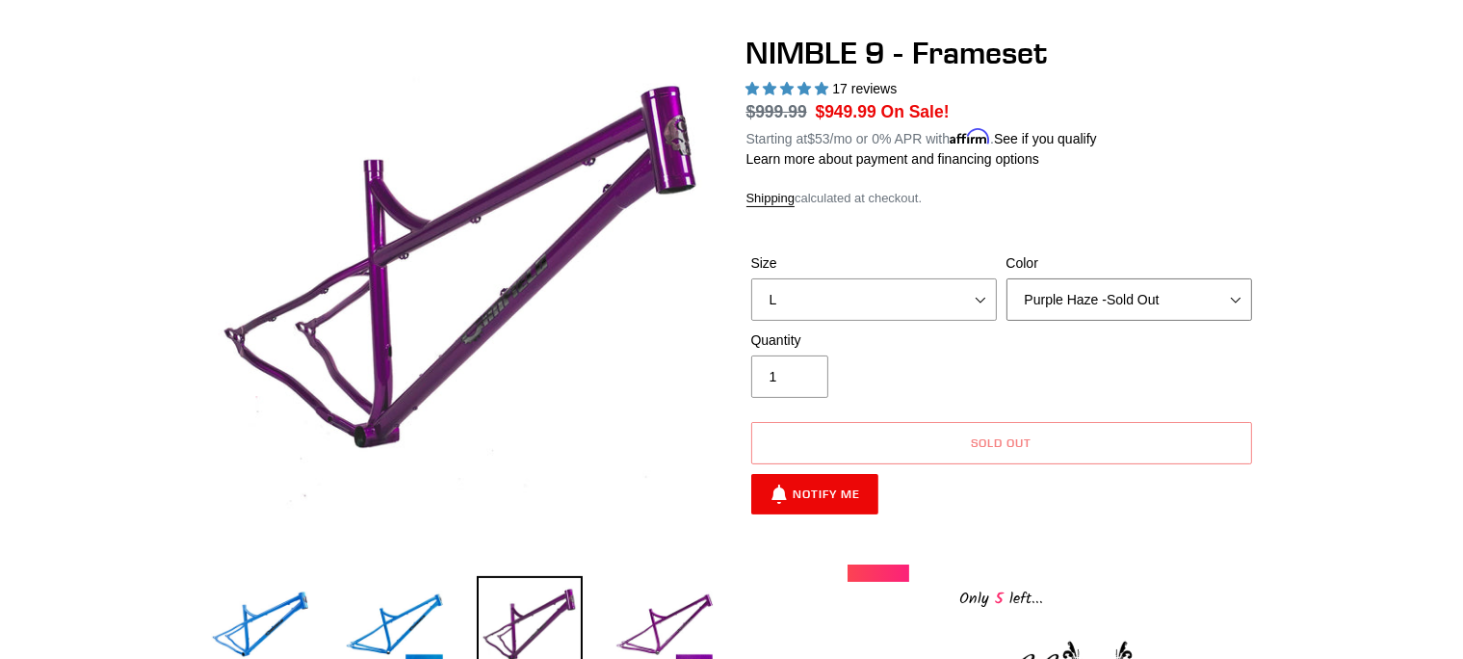
click at [1006, 278] on select "Bug Zapper Blue Purple Haze -Sold Out Galaxy Black" at bounding box center [1129, 299] width 246 height 42
click option "Bug Zapper Blue" at bounding box center [0, 0] width 0 height 0
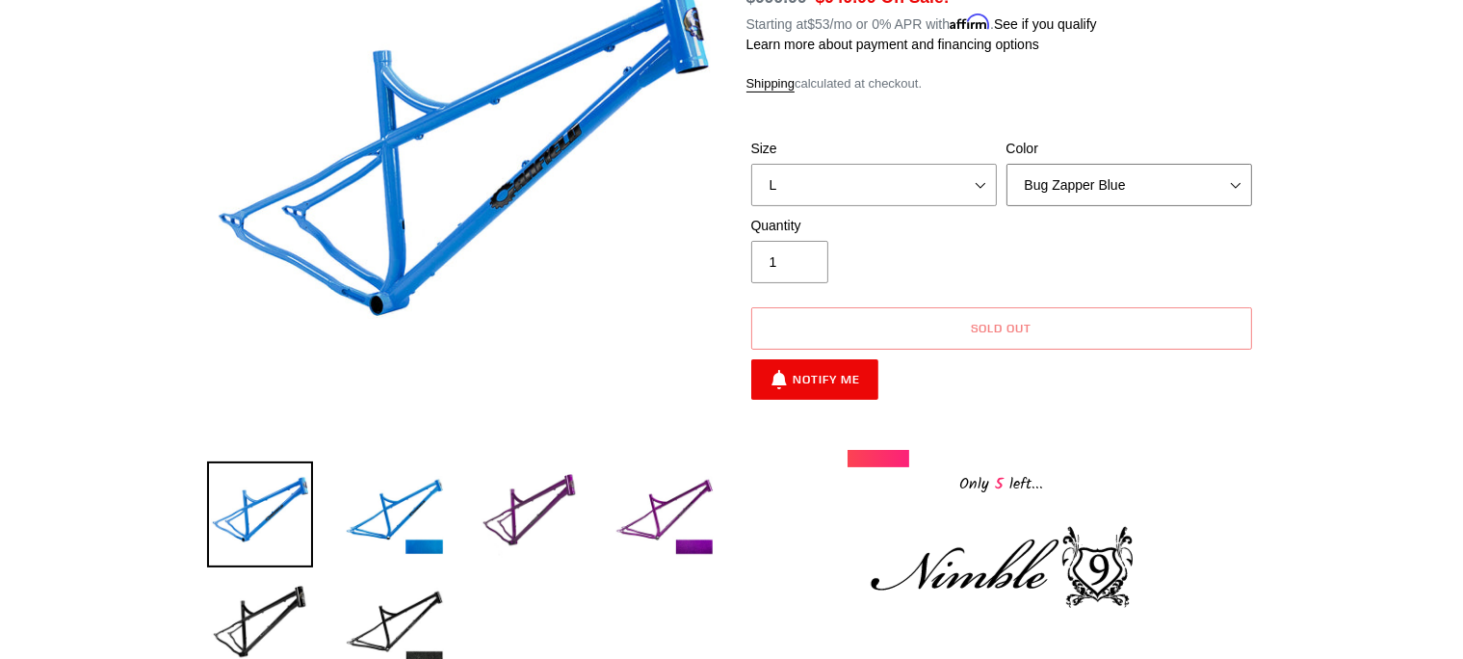
scroll to position [277, 0]
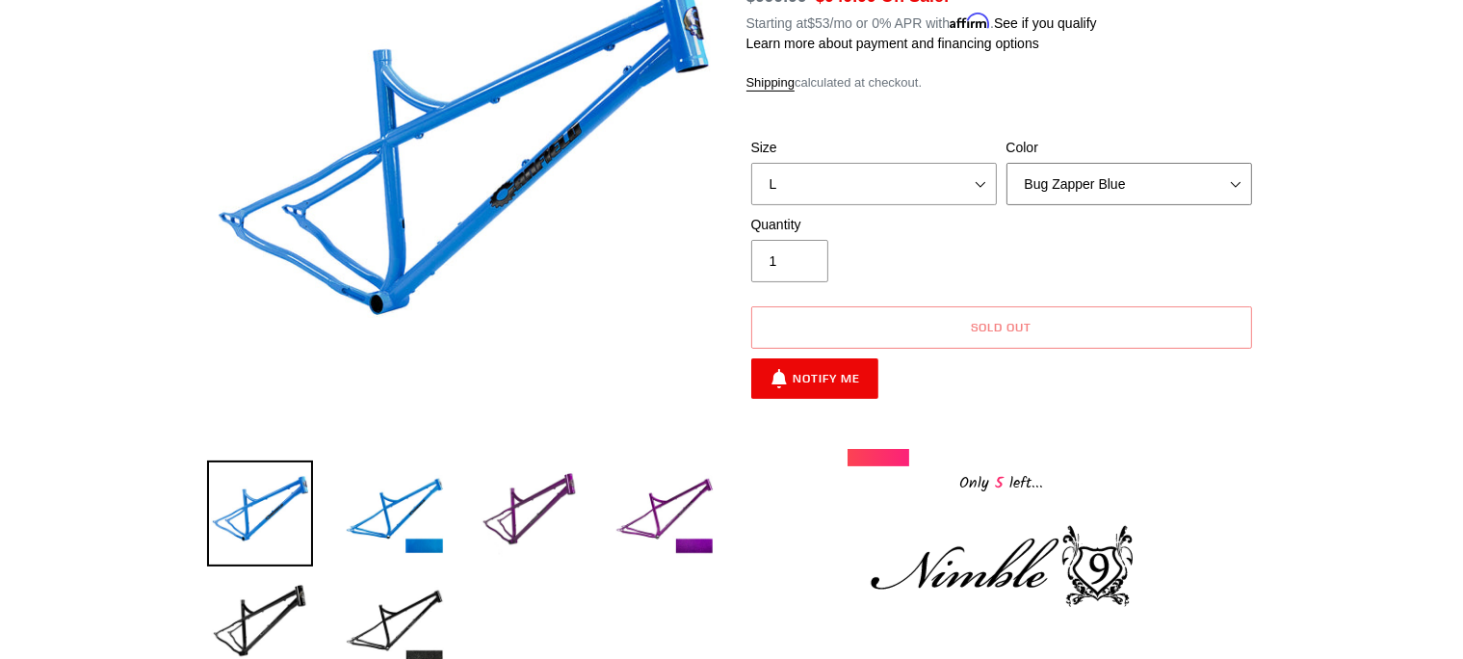
click at [1006, 163] on select "Bug Zapper Blue Purple Haze -Sold Out Galaxy Black" at bounding box center [1129, 184] width 246 height 42
click option "Galaxy Black" at bounding box center [0, 0] width 0 height 0
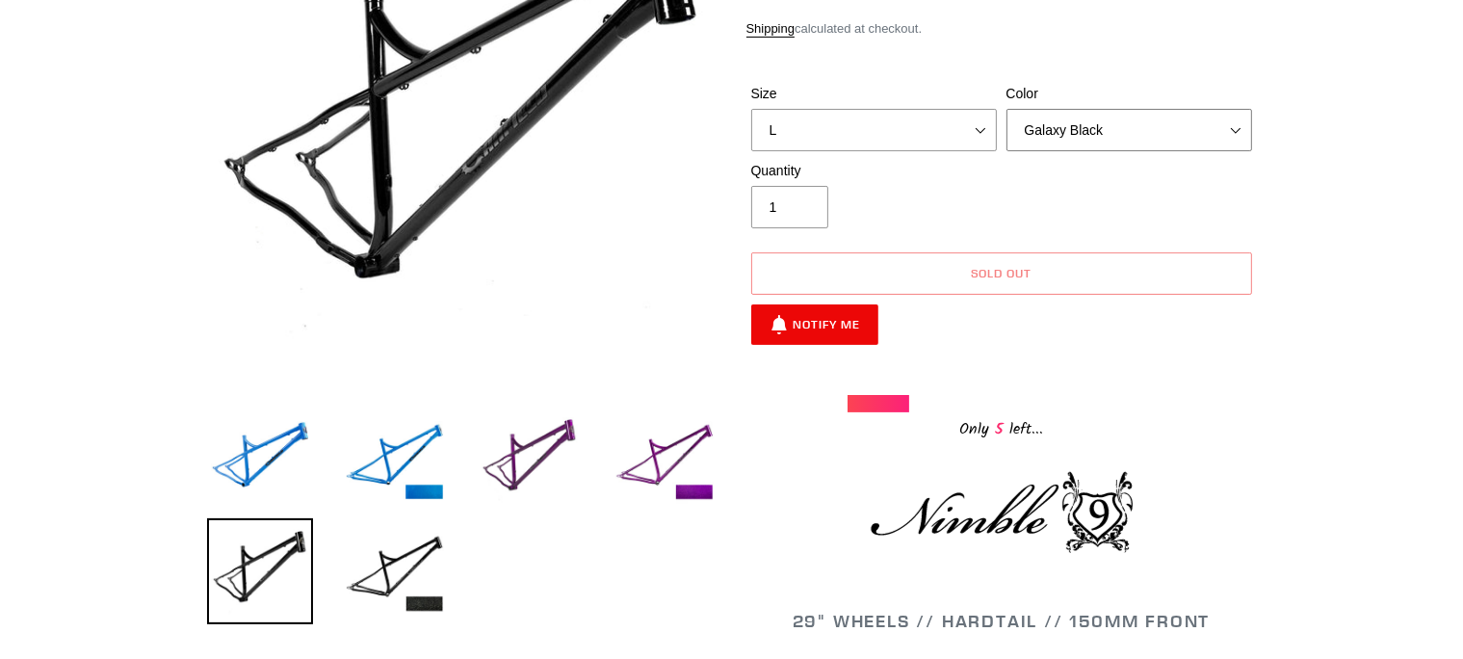
scroll to position [331, 0]
click at [1006, 109] on select "Bug Zapper Blue Purple Haze -Sold Out Galaxy Black" at bounding box center [1129, 130] width 246 height 42
click option "Purple Haze -Sold Out" at bounding box center [0, 0] width 0 height 0
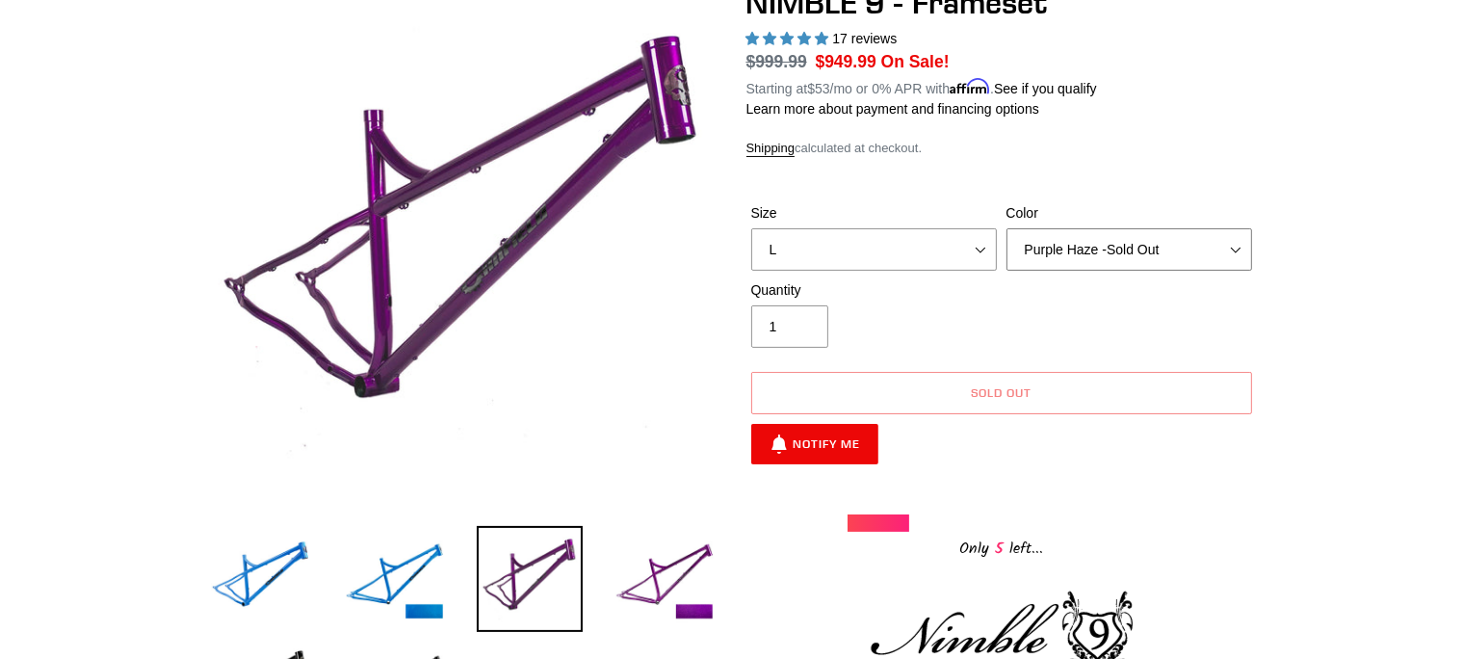
scroll to position [203, 0]
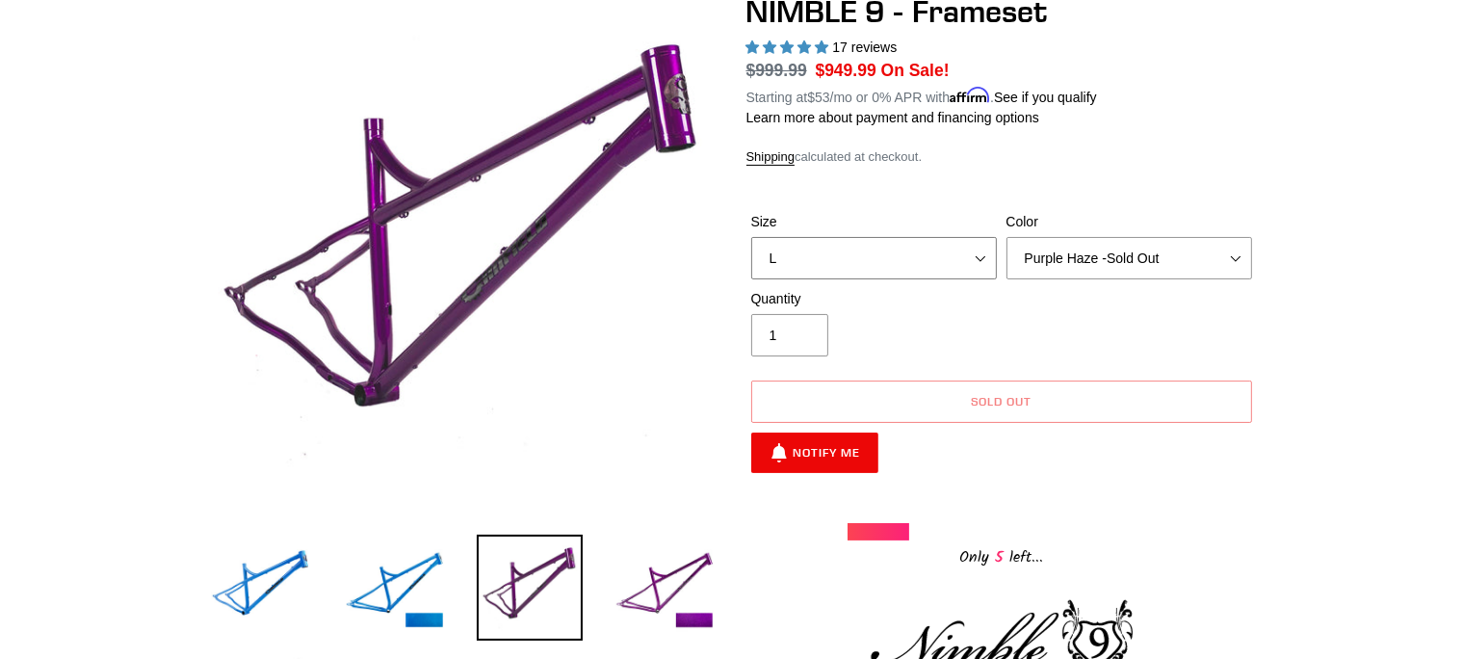
click at [751, 237] on select "S M L XL" at bounding box center [874, 258] width 246 height 42
click option "L" at bounding box center [0, 0] width 0 height 0
click at [1006, 237] on select "Bug Zapper Blue Purple Haze -Sold Out Galaxy Black" at bounding box center [1129, 258] width 246 height 42
select select "Bug Zapper Blue"
click option "Bug Zapper Blue" at bounding box center [0, 0] width 0 height 0
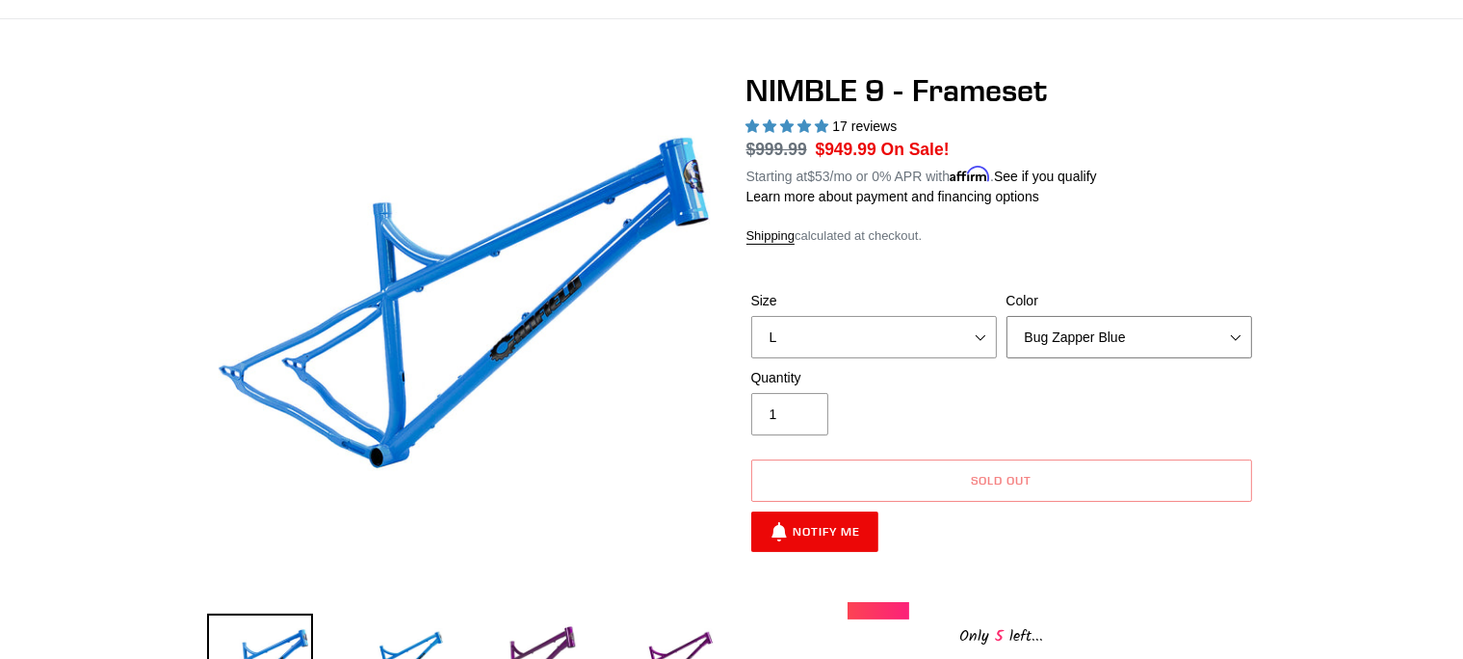
scroll to position [115, 0]
